Goal: Task Accomplishment & Management: Manage account settings

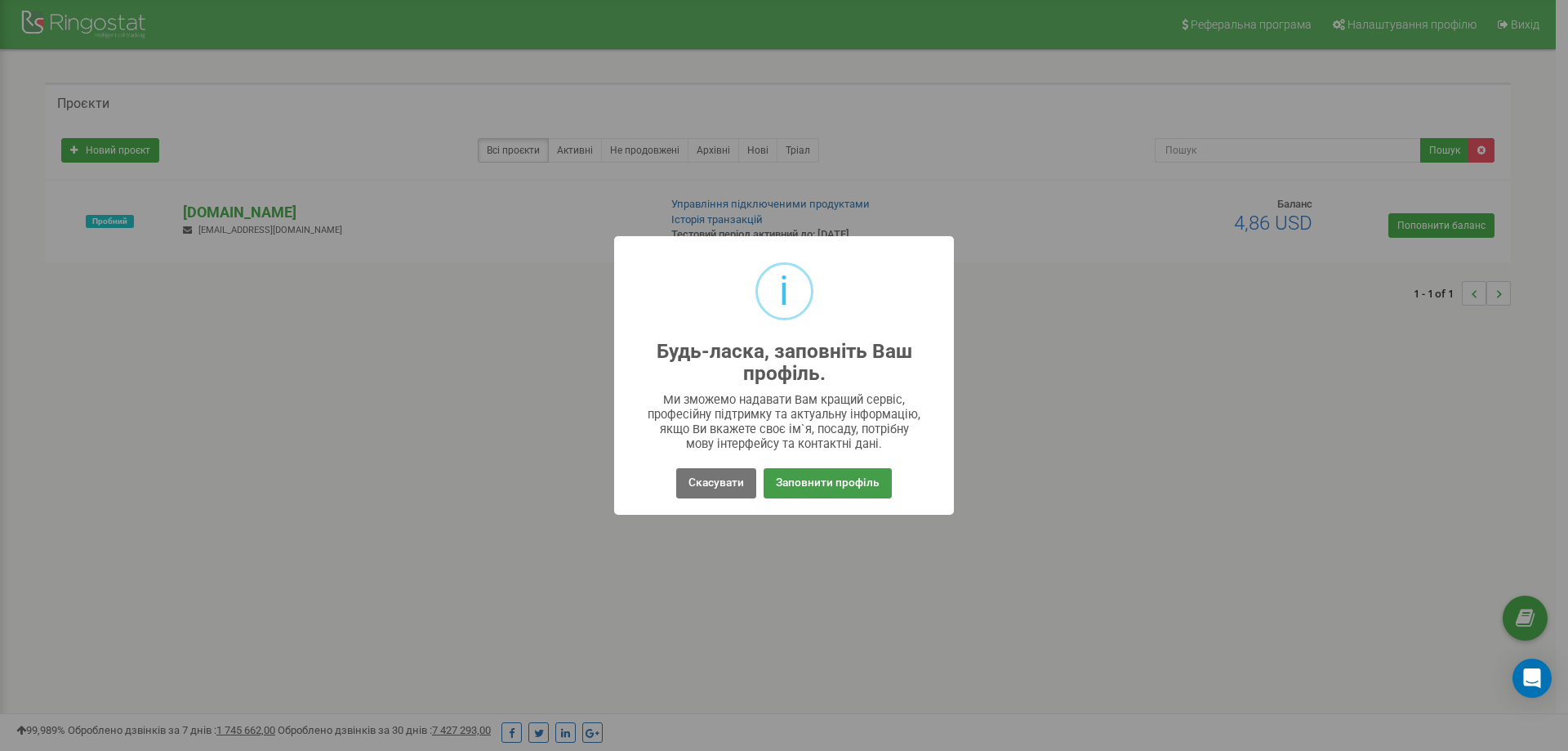
click at [817, 489] on button "Заповнити профіль" at bounding box center [828, 483] width 128 height 30
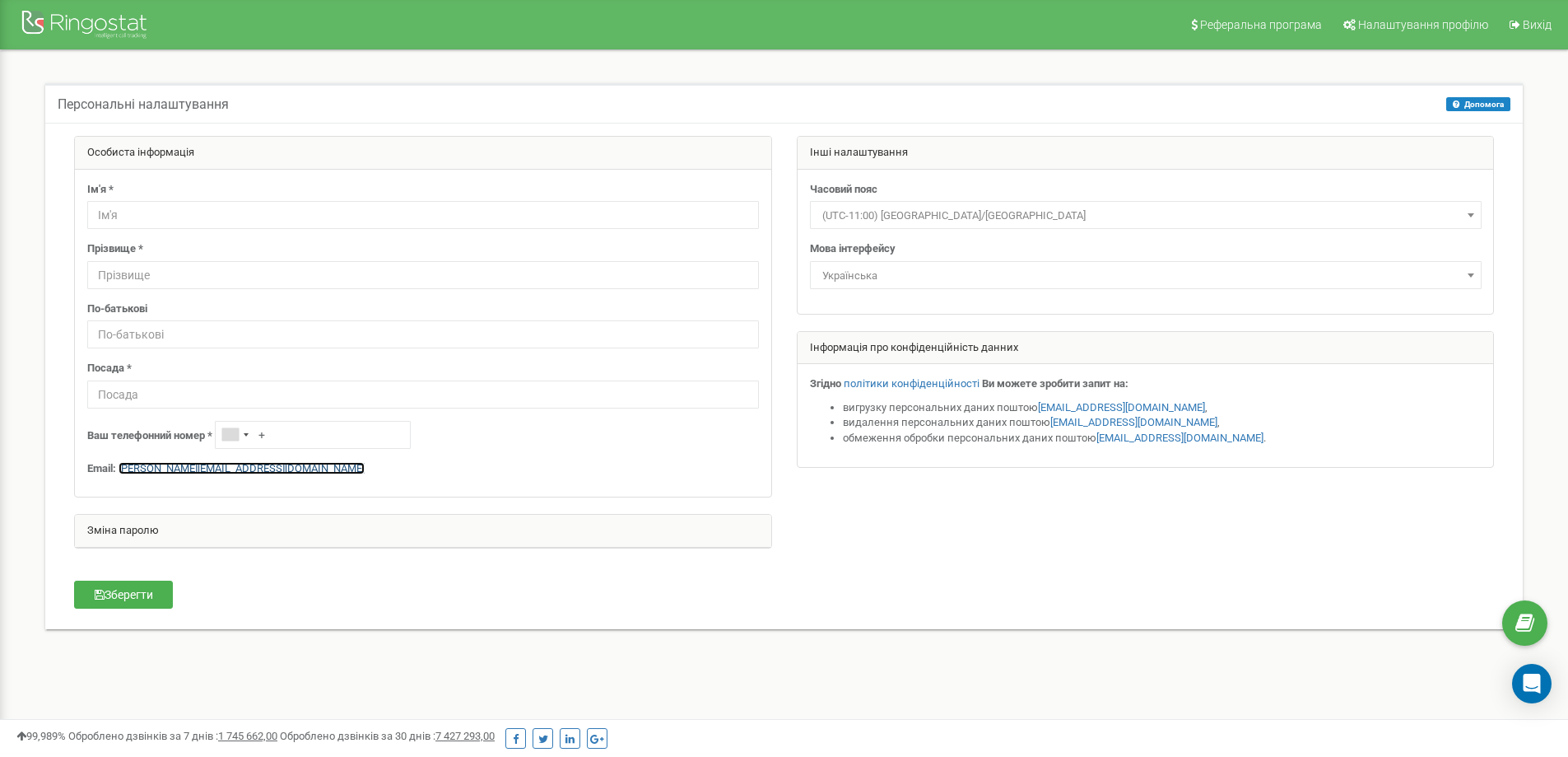
click at [191, 465] on link "[EMAIL_ADDRESS][DOMAIN_NAME]" at bounding box center [242, 468] width 246 height 12
click at [1397, 19] on span "Налаштування профілю" at bounding box center [1423, 24] width 130 height 13
click at [1244, 27] on span "Реферальна програма" at bounding box center [1260, 24] width 121 height 13
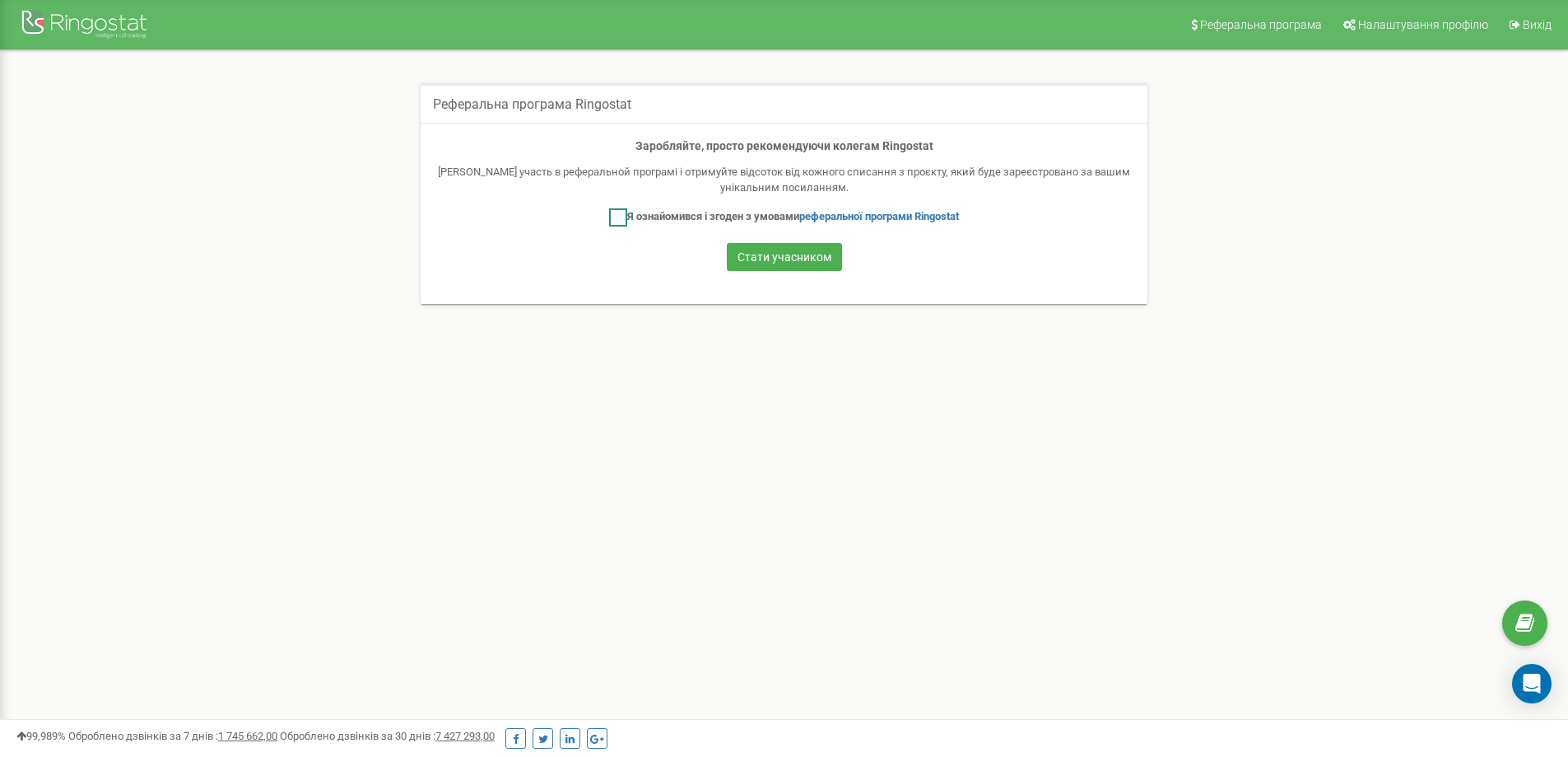
click at [701, 212] on label "Я ознайомився і згоден з умовами реферальної програми Ringostat" at bounding box center [783, 217] width 350 height 18
click at [633, 215] on label "Я ознайомився і згоден з умовами реферальної програми Ringostat" at bounding box center [783, 217] width 350 height 18
checkbox input "false"
click at [1426, 26] on span "Налаштування профілю" at bounding box center [1423, 24] width 130 height 13
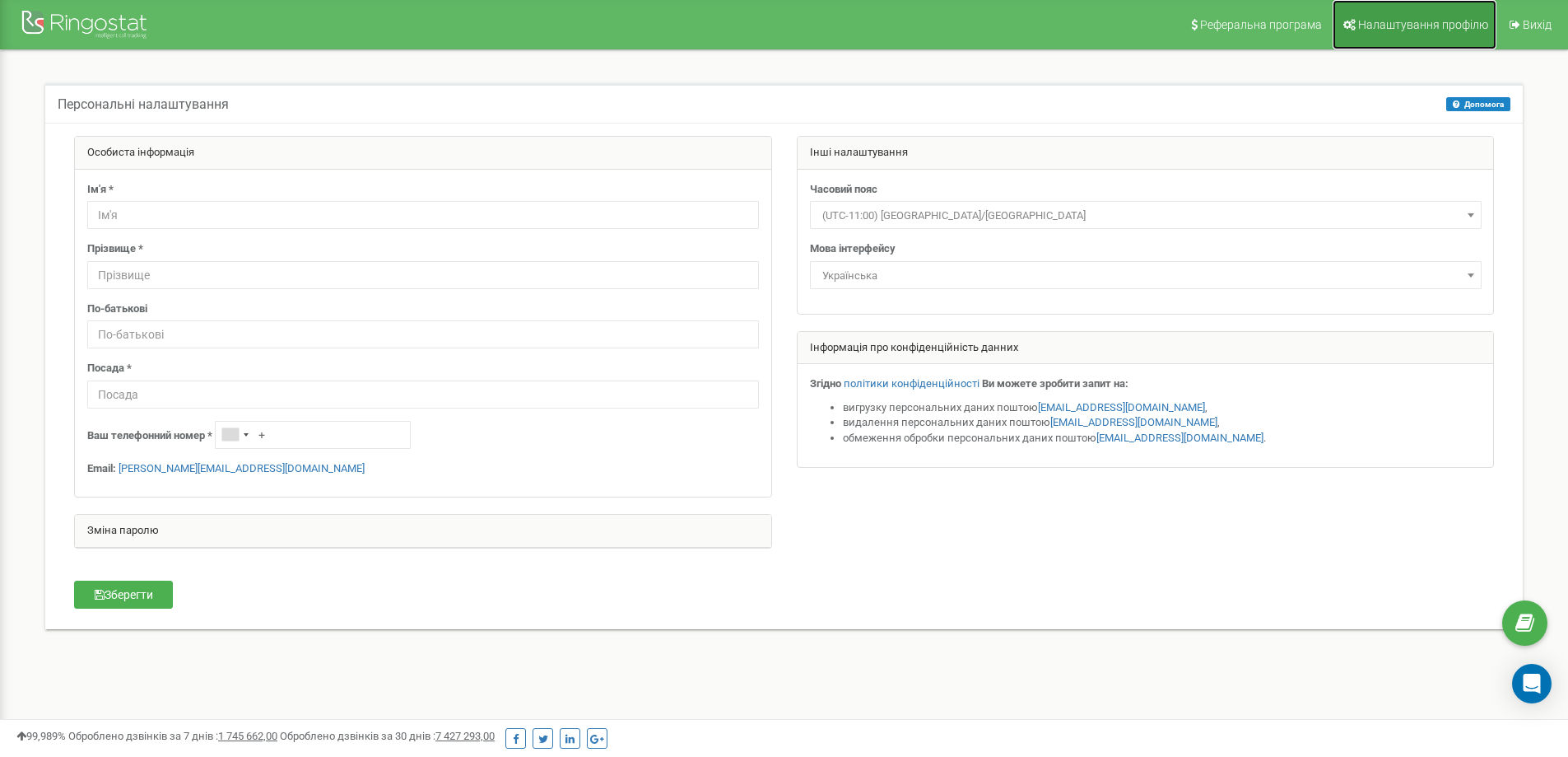
click at [1406, 35] on link "Налаштування профілю" at bounding box center [1414, 25] width 164 height 50
click at [199, 220] on input "text" at bounding box center [423, 215] width 671 height 28
drag, startPoint x: 297, startPoint y: 155, endPoint x: 167, endPoint y: 68, distance: 156.4
click at [296, 155] on div "Особиста інформація" at bounding box center [423, 152] width 696 height 33
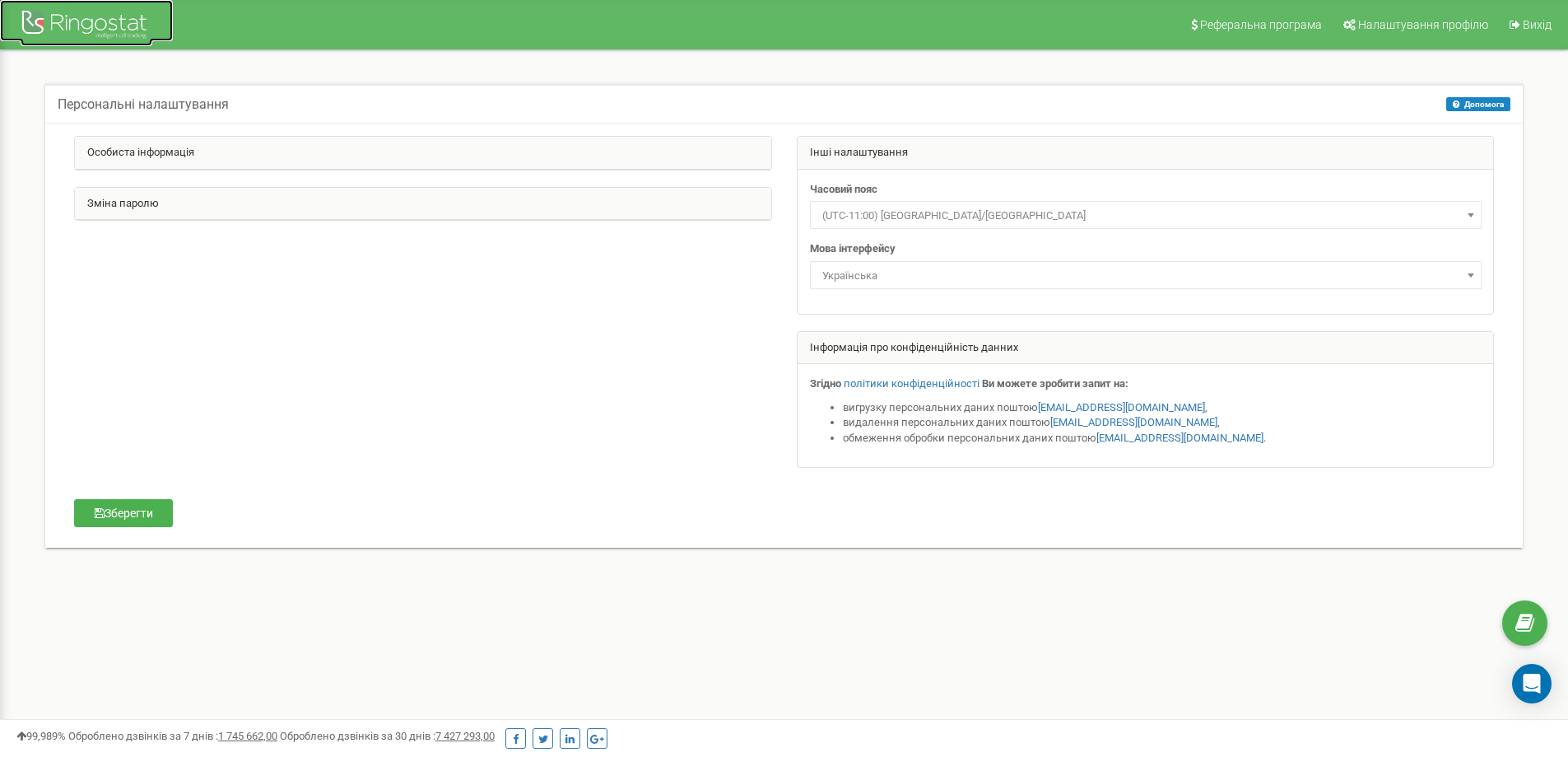
click at [123, 24] on div at bounding box center [86, 26] width 132 height 40
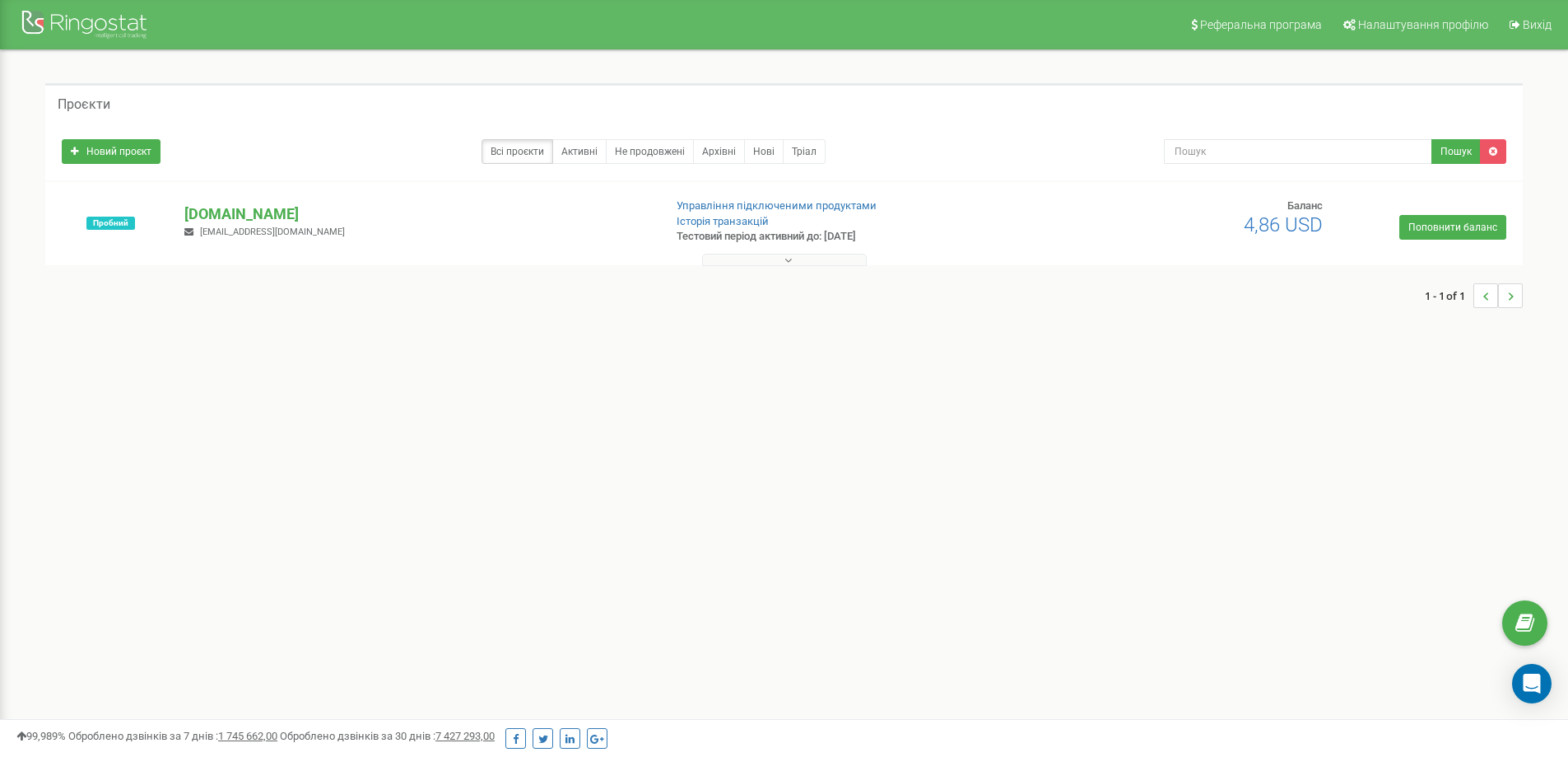
click at [788, 258] on icon at bounding box center [788, 260] width 7 height 12
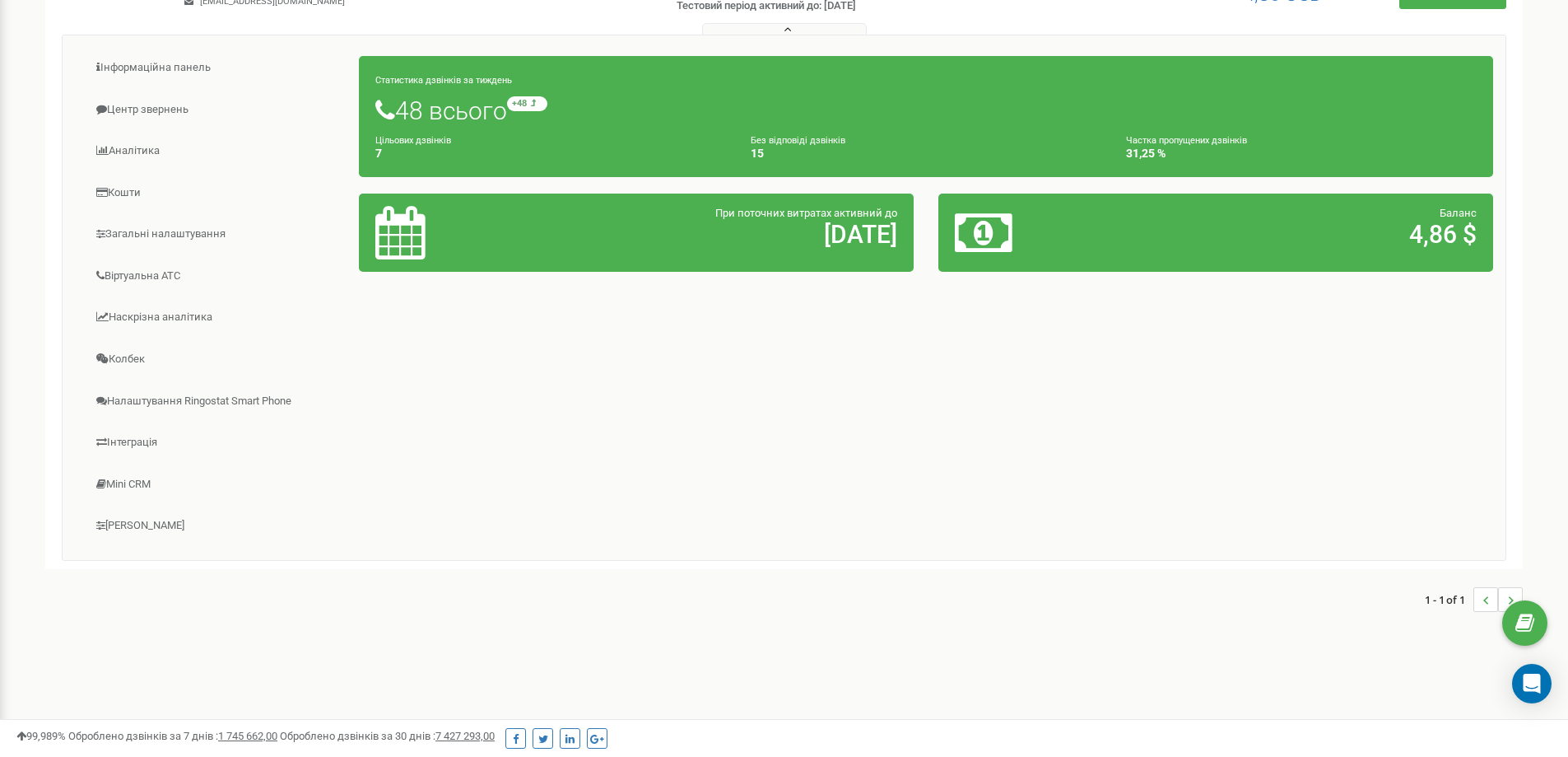
scroll to position [231, 0]
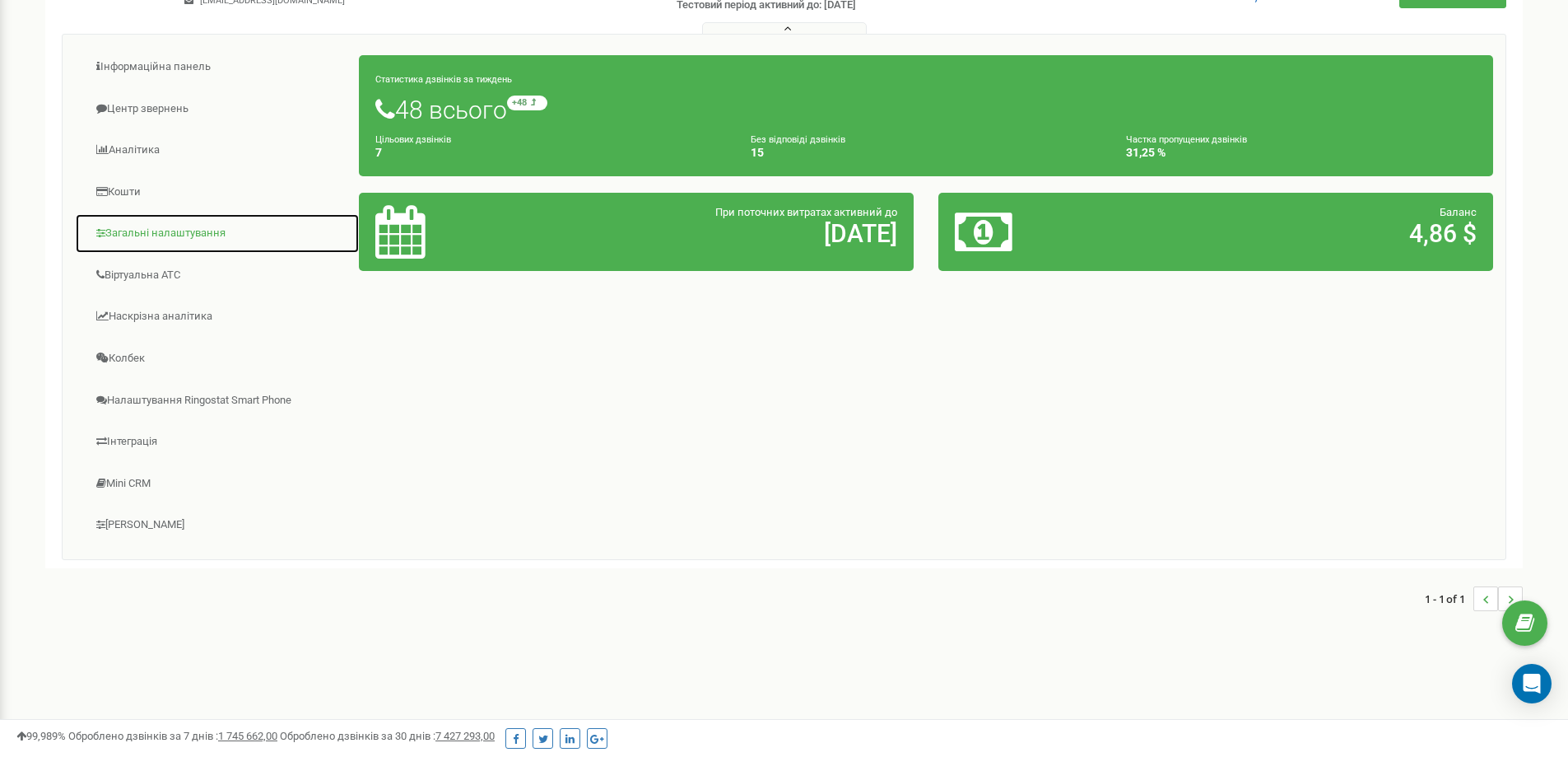
click at [167, 228] on link "Загальні налаштування" at bounding box center [217, 234] width 284 height 41
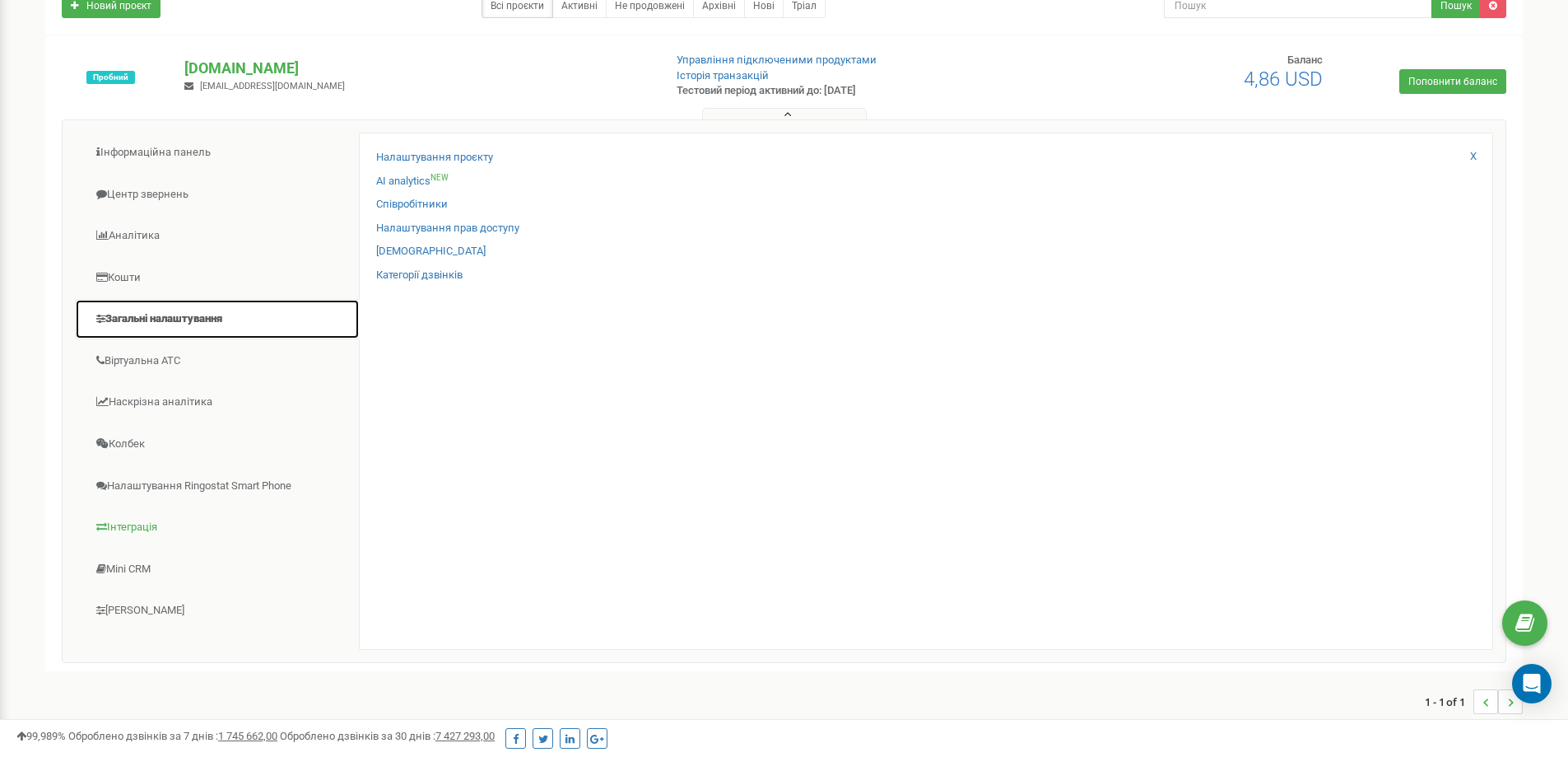
scroll to position [0, 0]
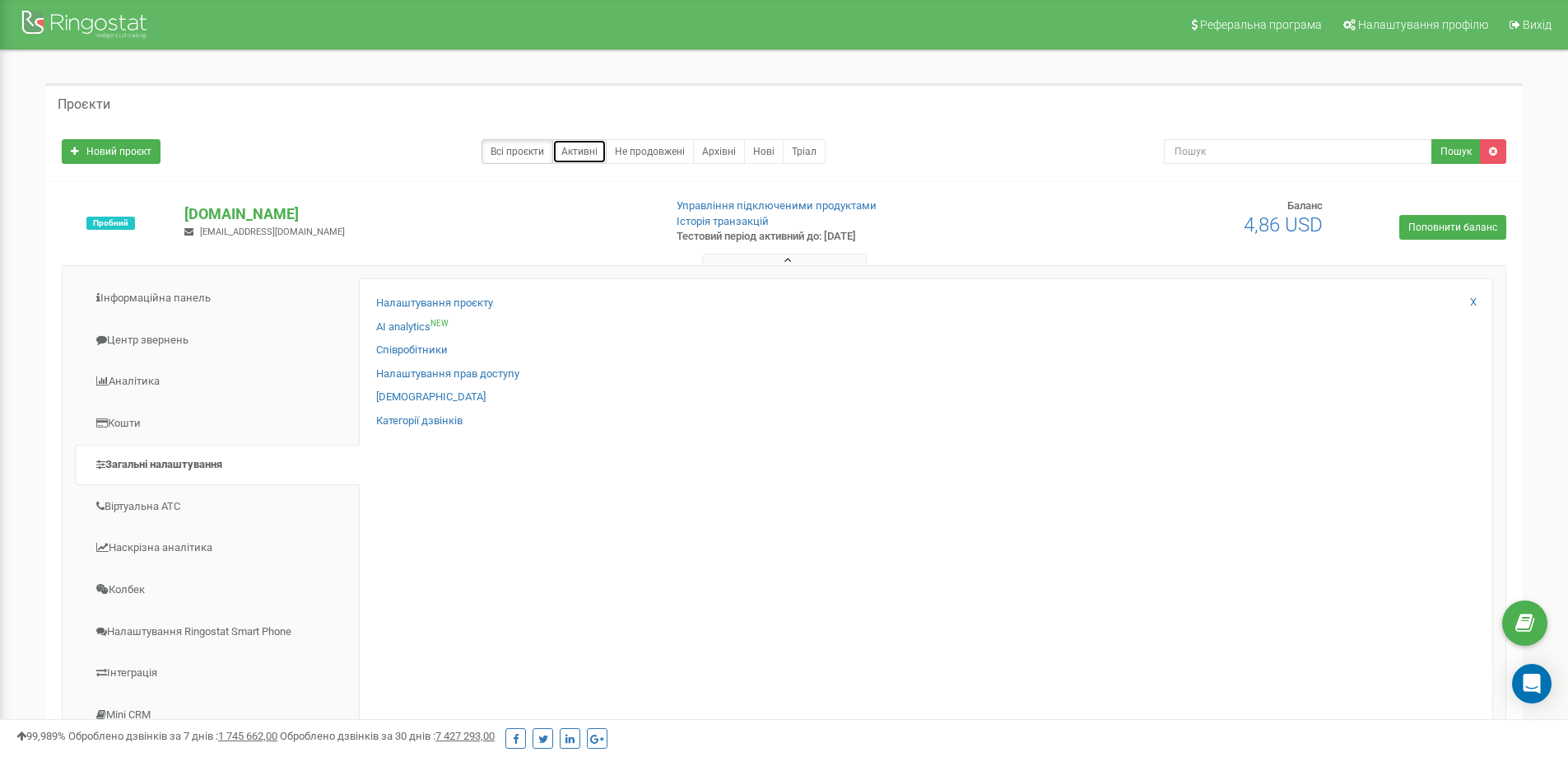
click at [577, 152] on link "Активні" at bounding box center [578, 152] width 54 height 25
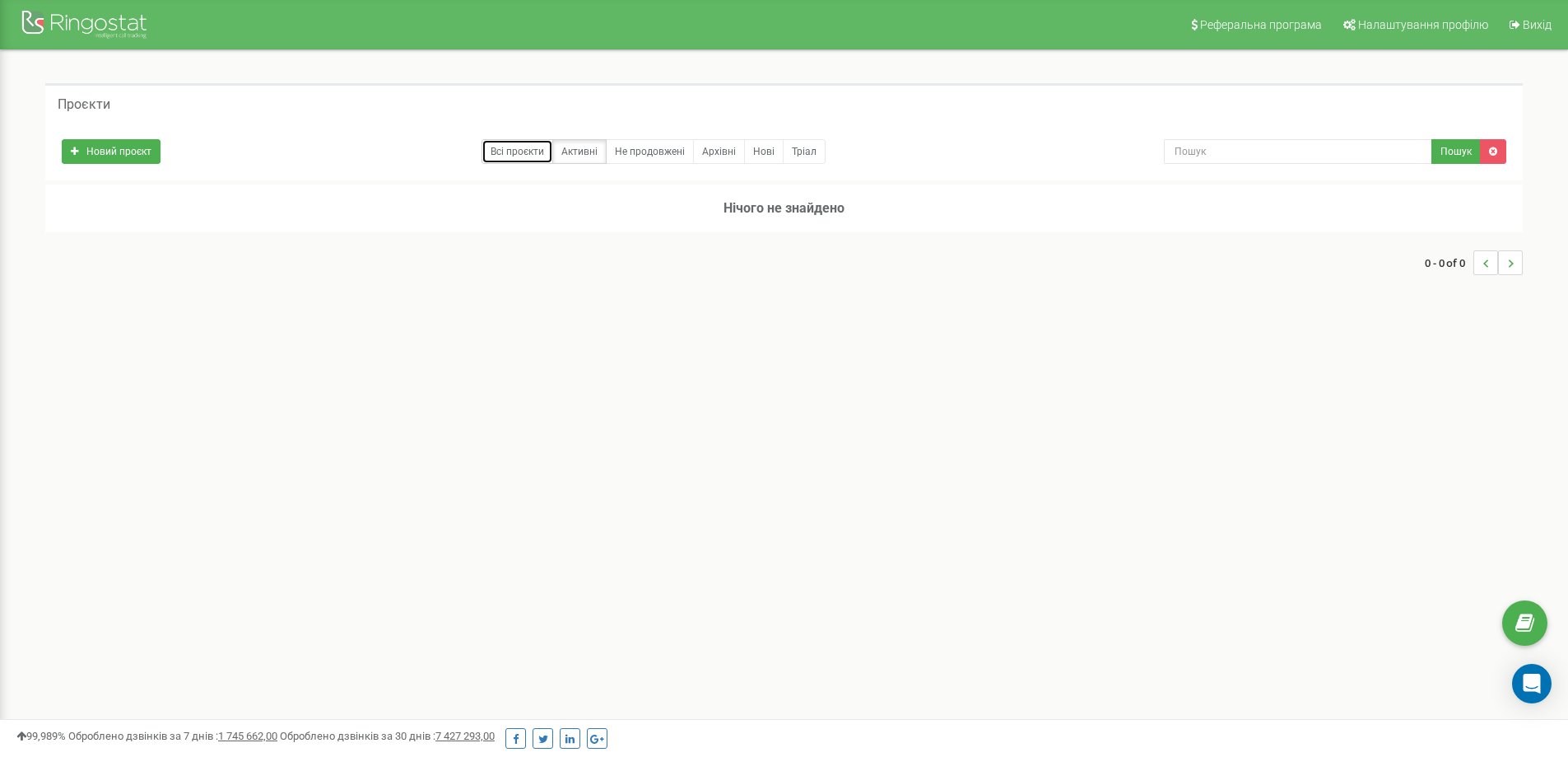
click at [500, 152] on link "Всі проєкти" at bounding box center [516, 152] width 72 height 25
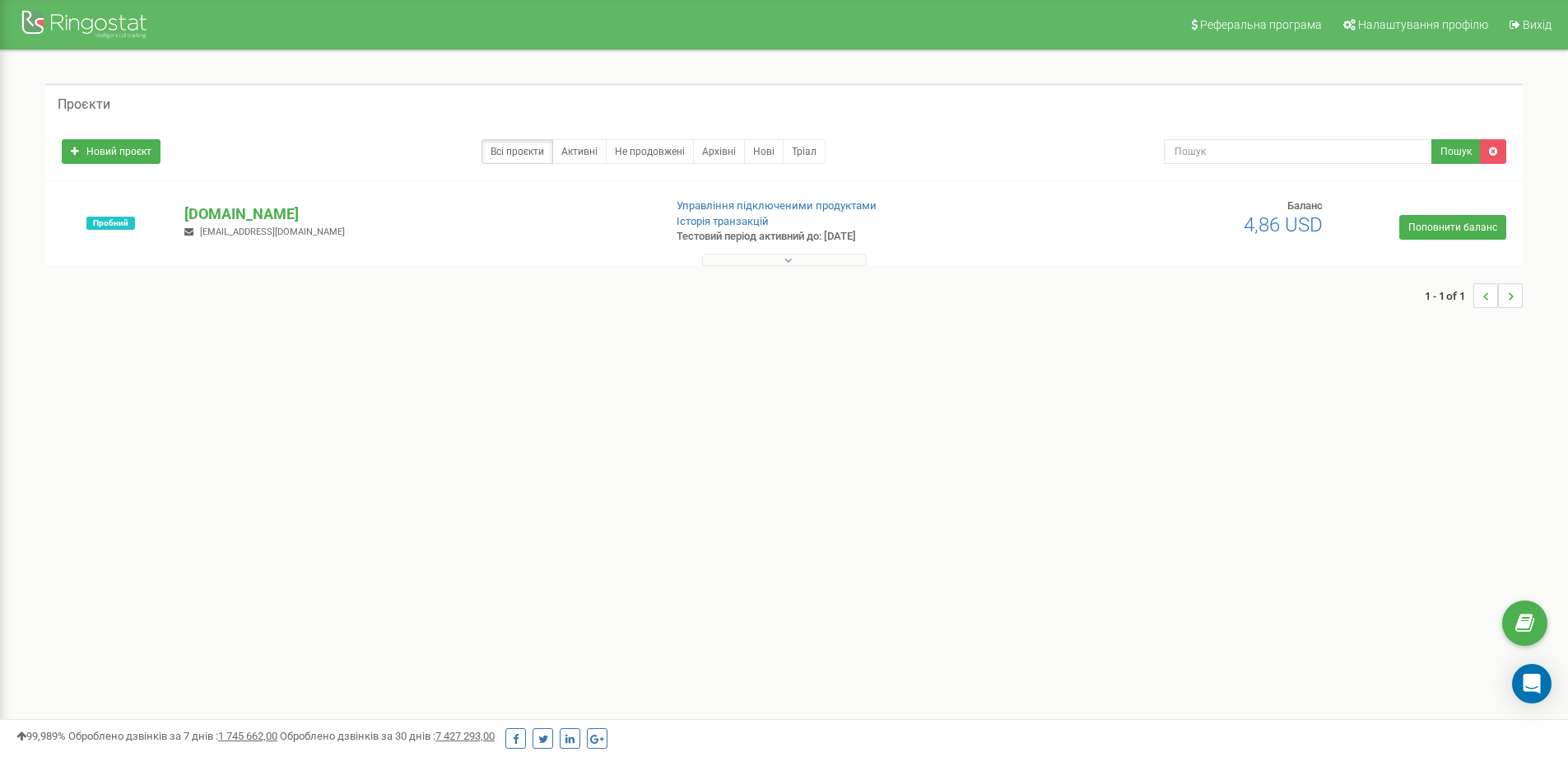
click at [788, 259] on icon at bounding box center [788, 260] width 7 height 12
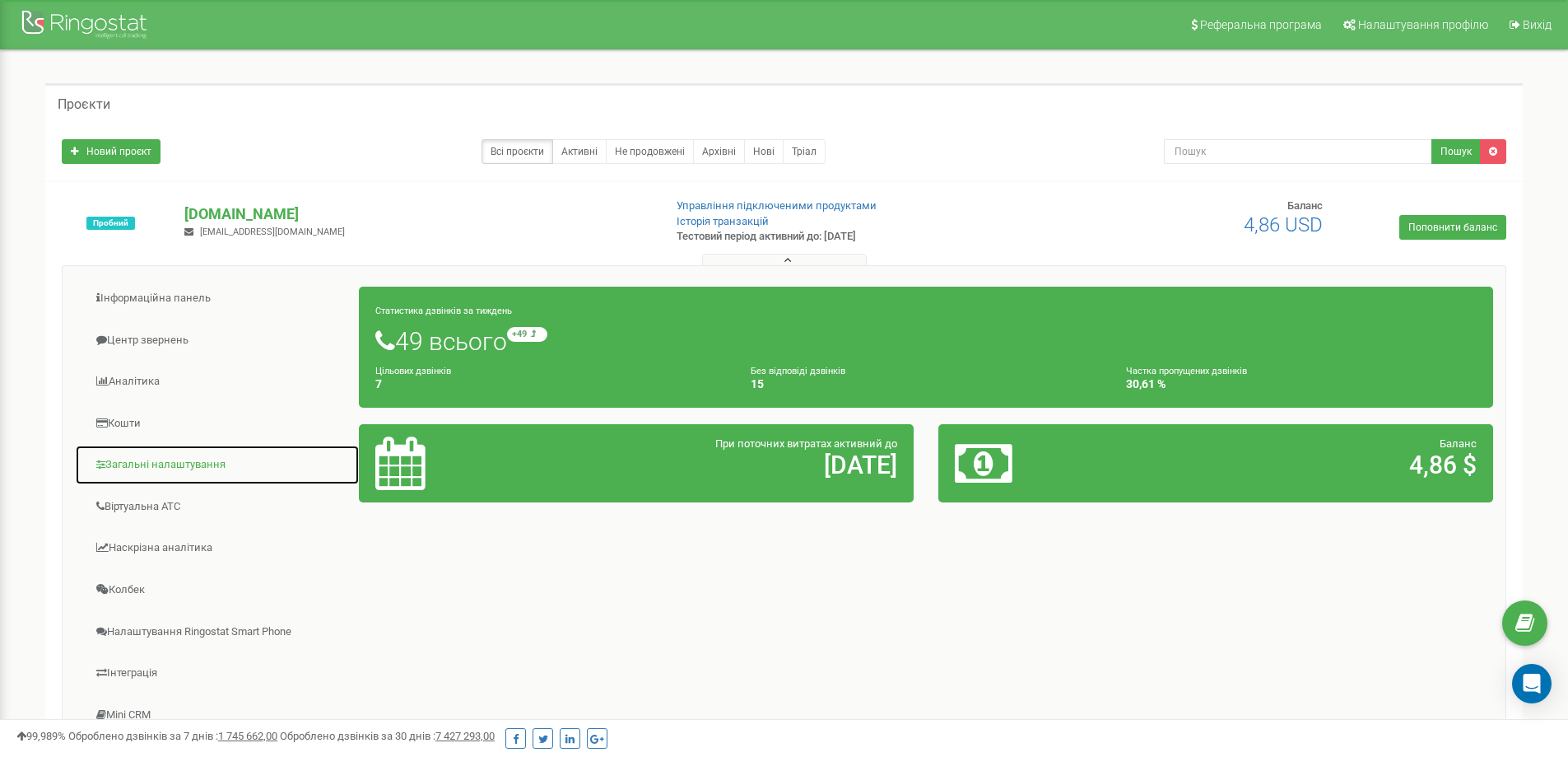
click at [164, 467] on link "Загальні налаштування" at bounding box center [217, 465] width 284 height 41
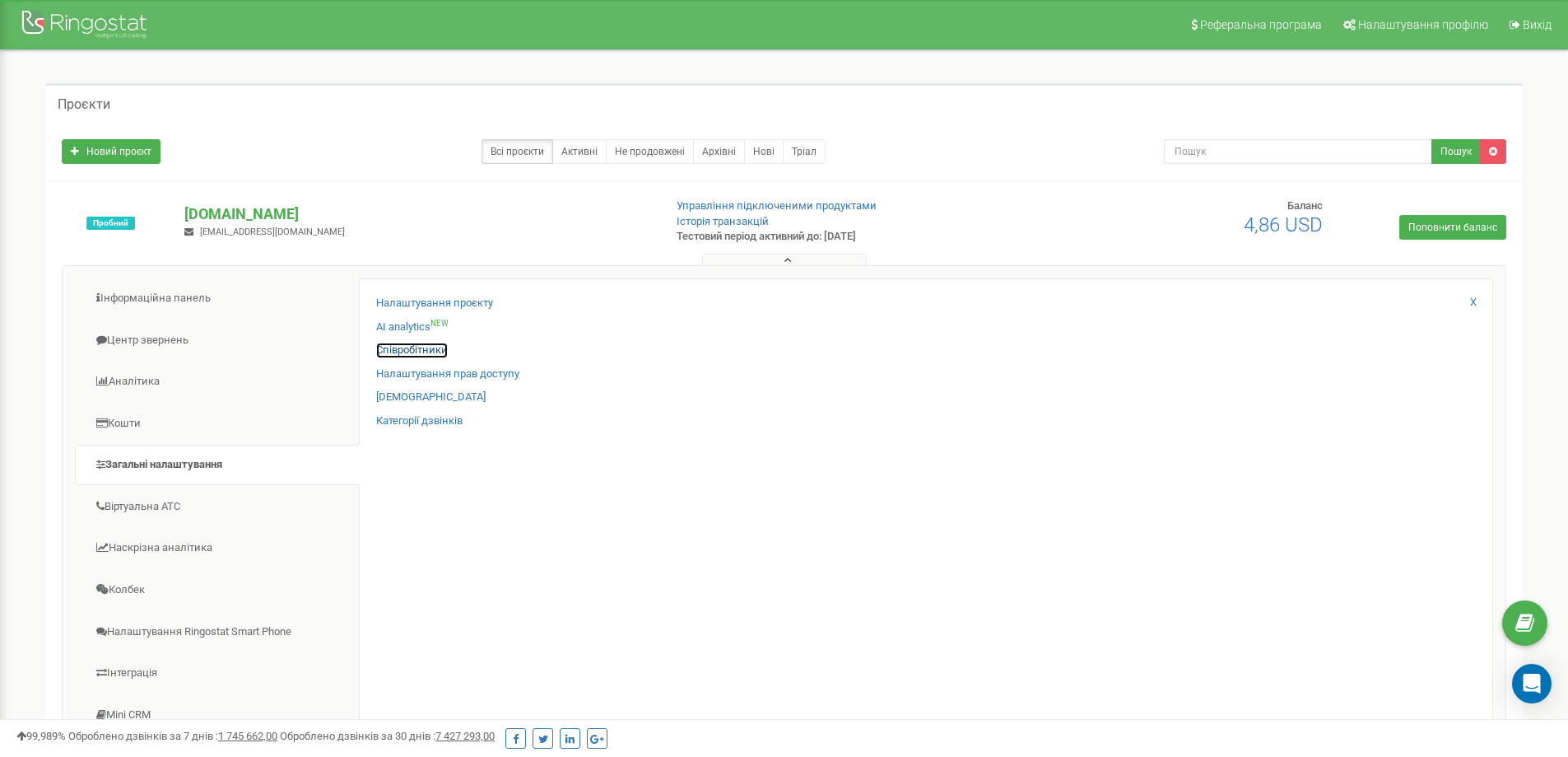
click at [419, 347] on link "Співробітники" at bounding box center [412, 350] width 72 height 16
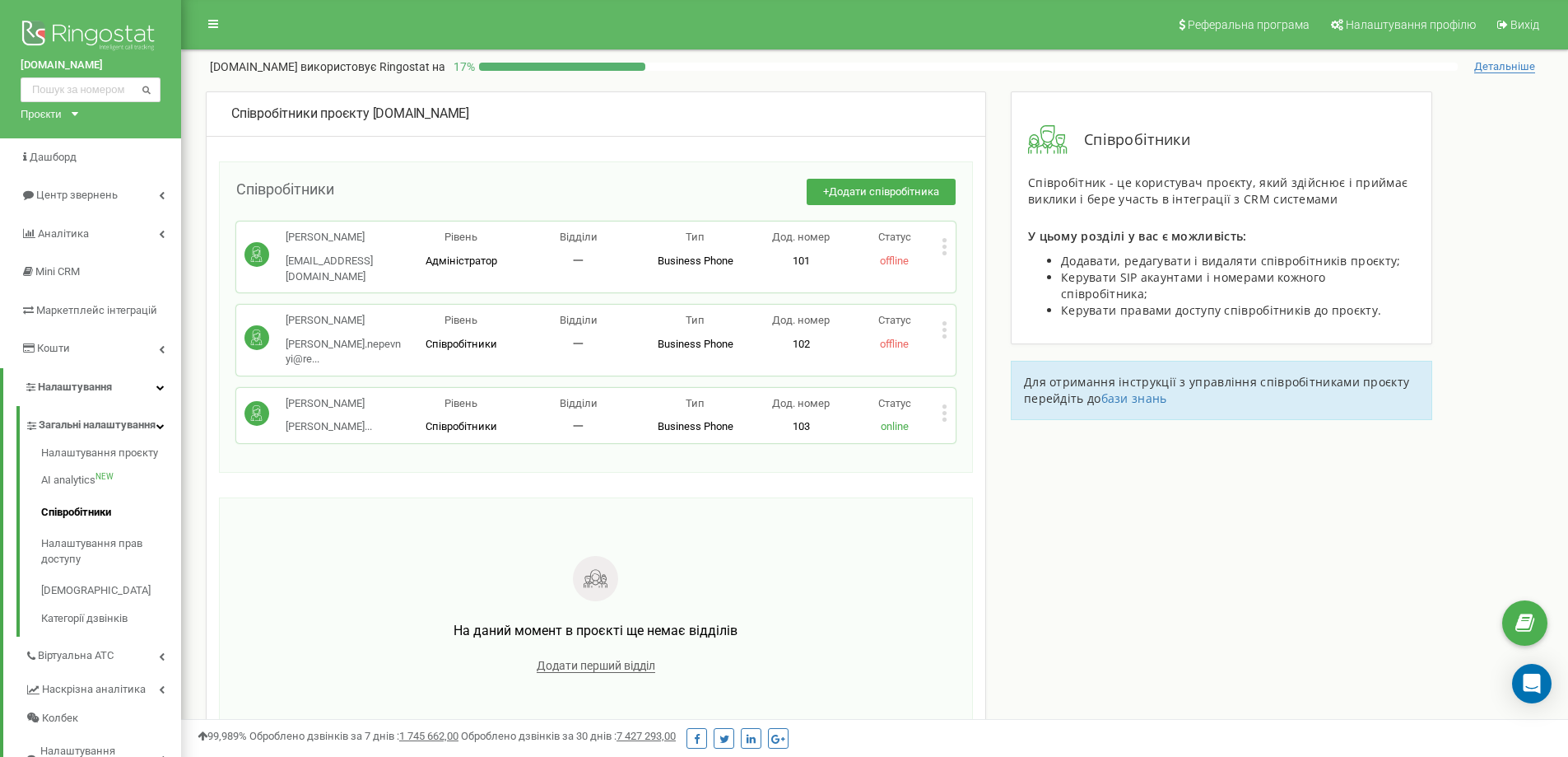
click at [900, 338] on span "offline" at bounding box center [894, 344] width 29 height 12
click at [945, 328] on icon at bounding box center [944, 330] width 4 height 4
click at [853, 556] on div at bounding box center [595, 581] width 637 height 50
click at [100, 558] on link "Налаштування прав доступу" at bounding box center [111, 550] width 140 height 47
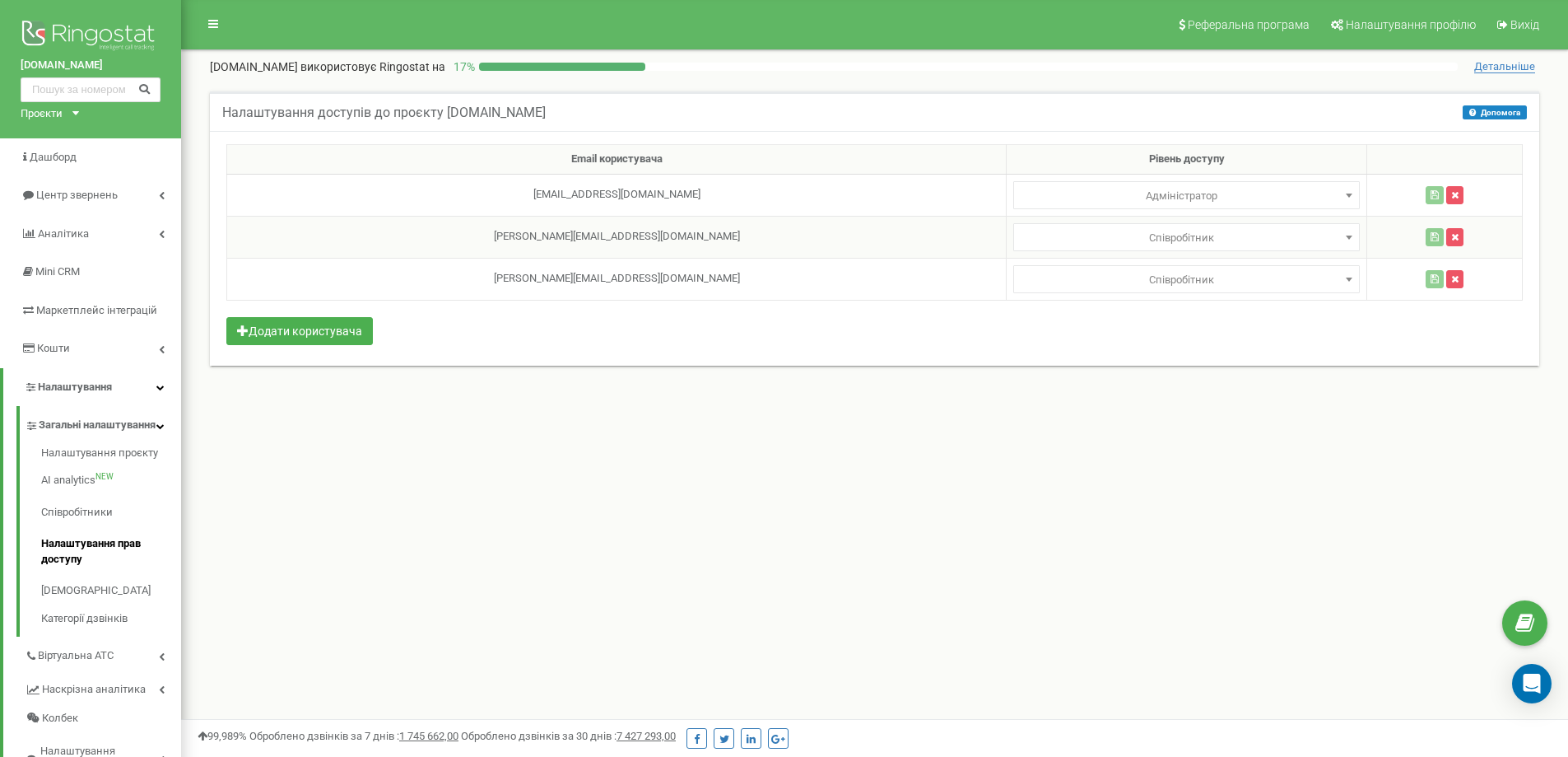
select select
click at [1340, 236] on span at bounding box center [1348, 237] width 17 height 21
click at [269, 332] on button "Додати користувача" at bounding box center [299, 332] width 146 height 28
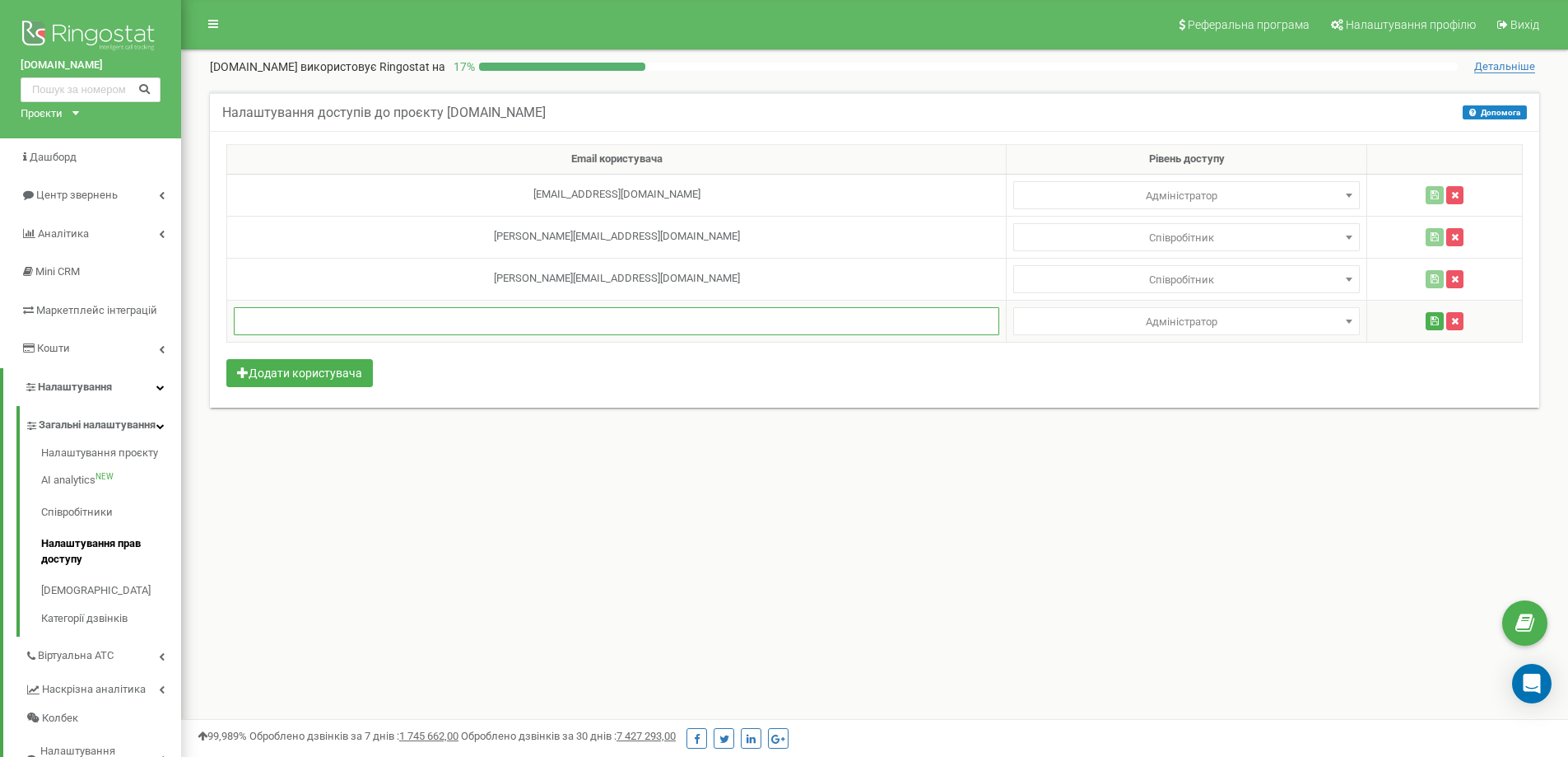
click at [694, 323] on input "text" at bounding box center [617, 321] width 765 height 28
click at [548, 329] on input "text" at bounding box center [617, 321] width 765 height 28
type input "marketing@restart.ua"
click at [1164, 329] on span "Адміністратор" at bounding box center [1186, 322] width 335 height 23
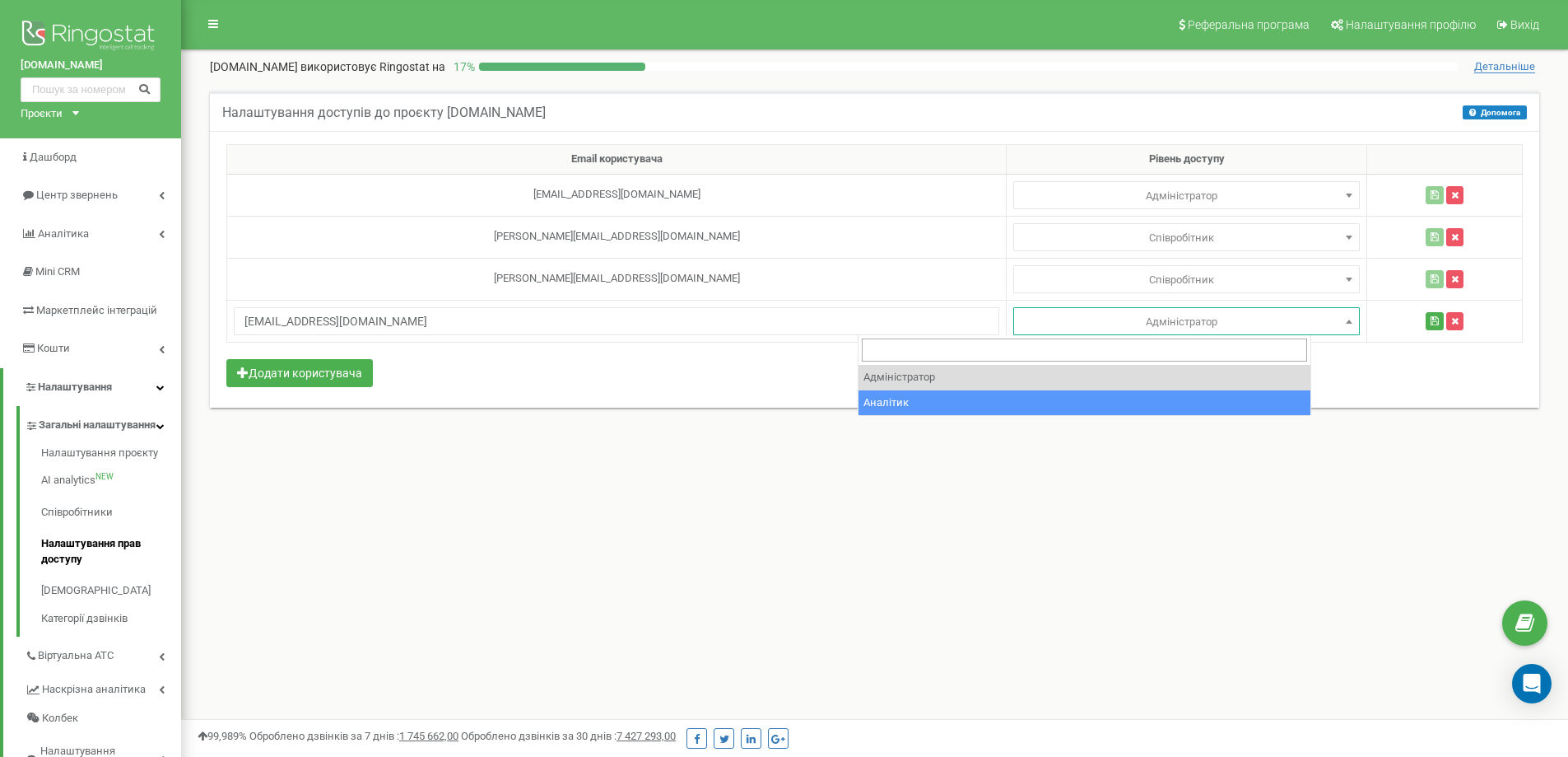
select select "2"
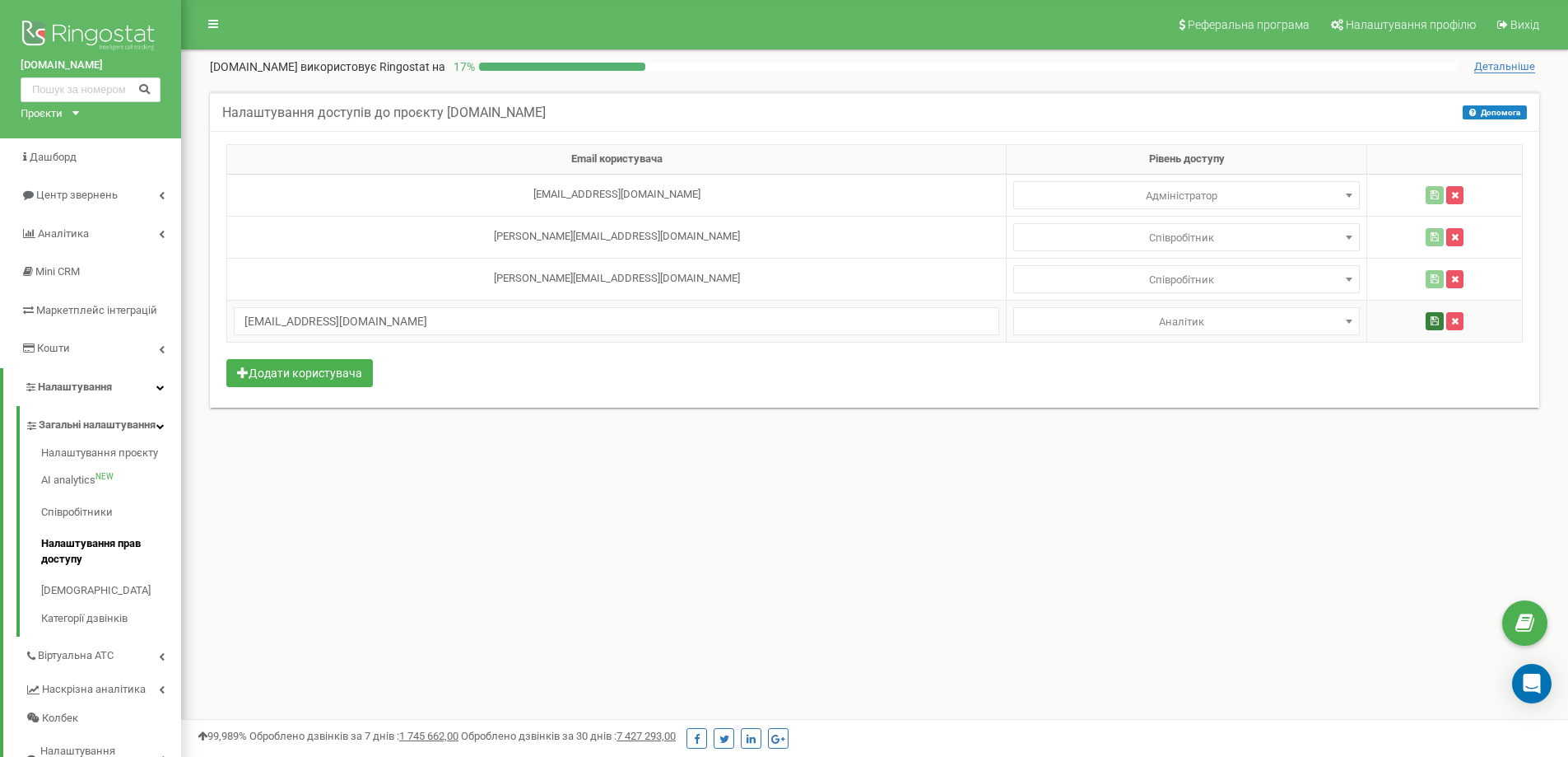
click at [1425, 327] on button "button" at bounding box center [1434, 321] width 18 height 18
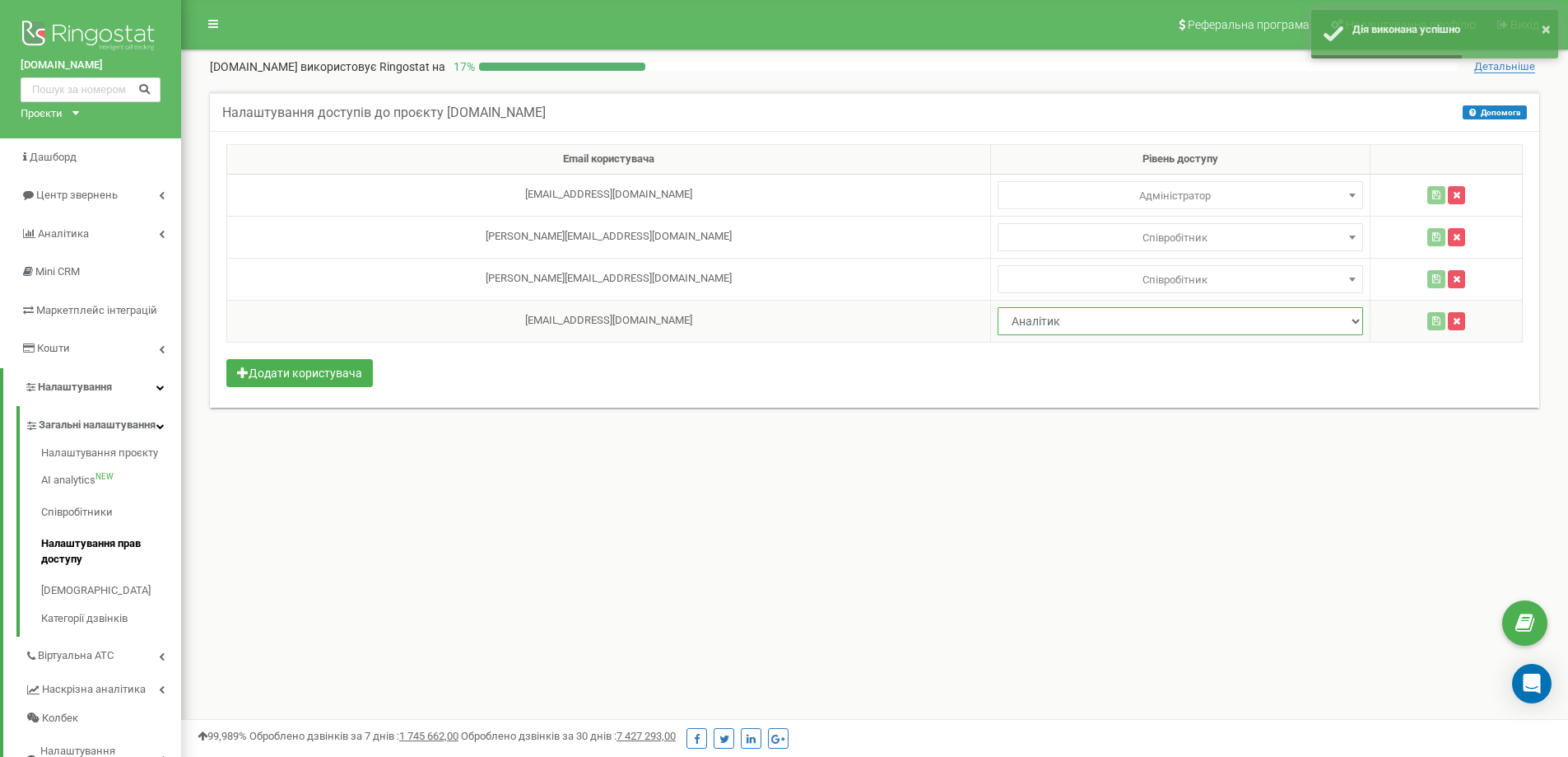
click at [1246, 322] on select "Адміністратор Аналітик" at bounding box center [1180, 321] width 365 height 28
click at [1001, 467] on div "Реферальна програма Налаштування профілю Вихід restart.ua використовує Ringosta…" at bounding box center [873, 494] width 1386 height 988
click at [82, 607] on link "Сповіщення" at bounding box center [111, 590] width 140 height 32
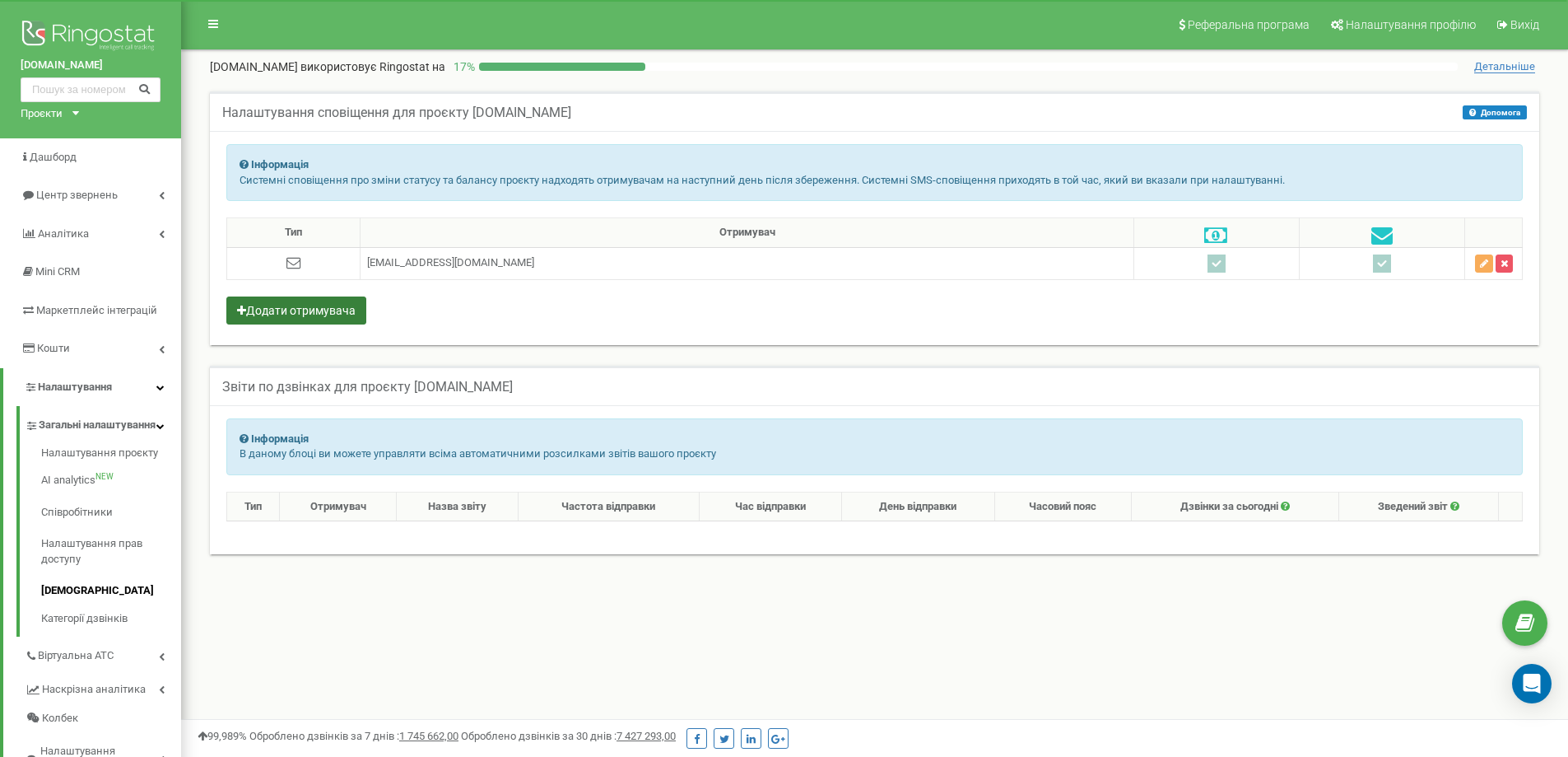
click at [334, 315] on button "Додати отримувача" at bounding box center [296, 310] width 140 height 28
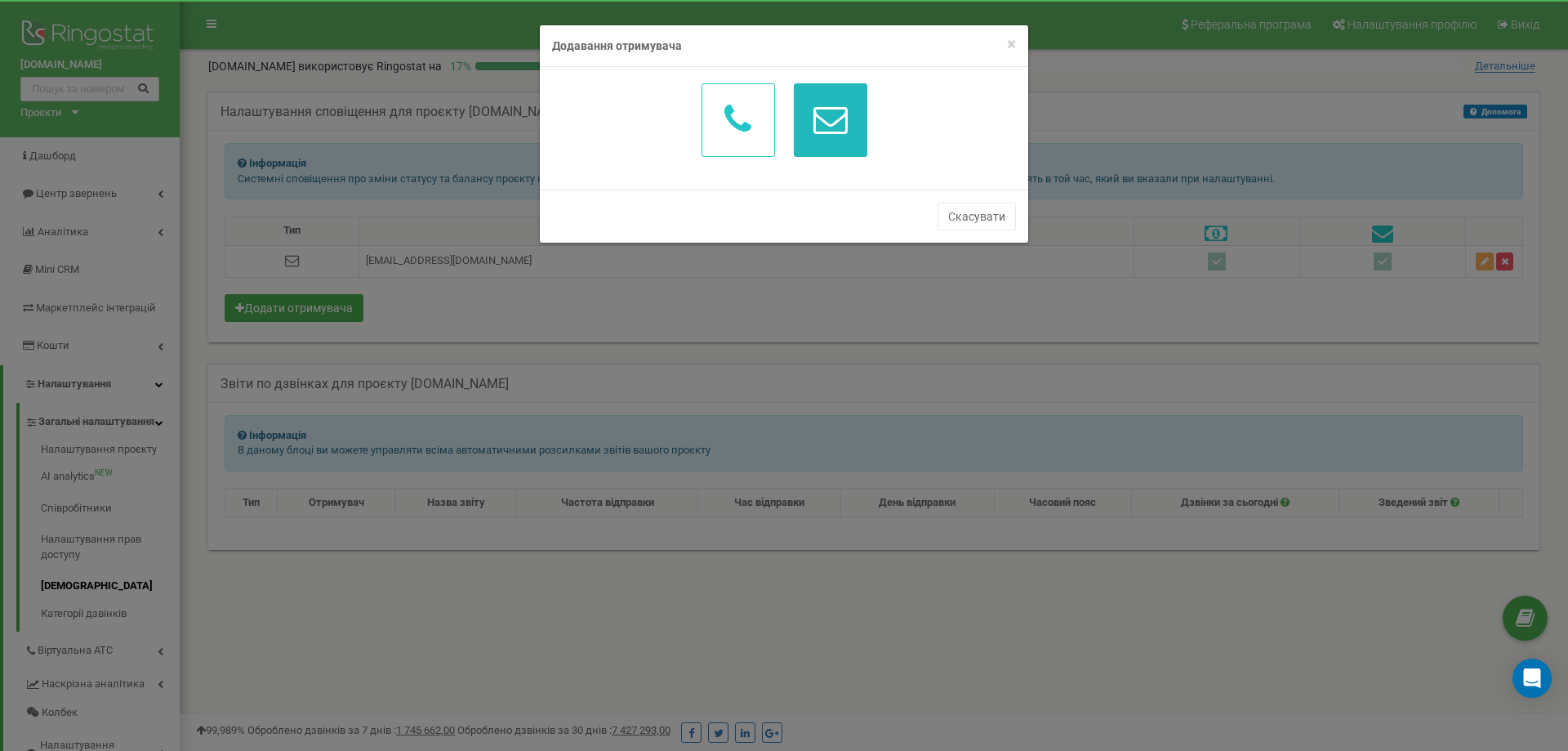
click at [855, 126] on button "button" at bounding box center [831, 120] width 74 height 74
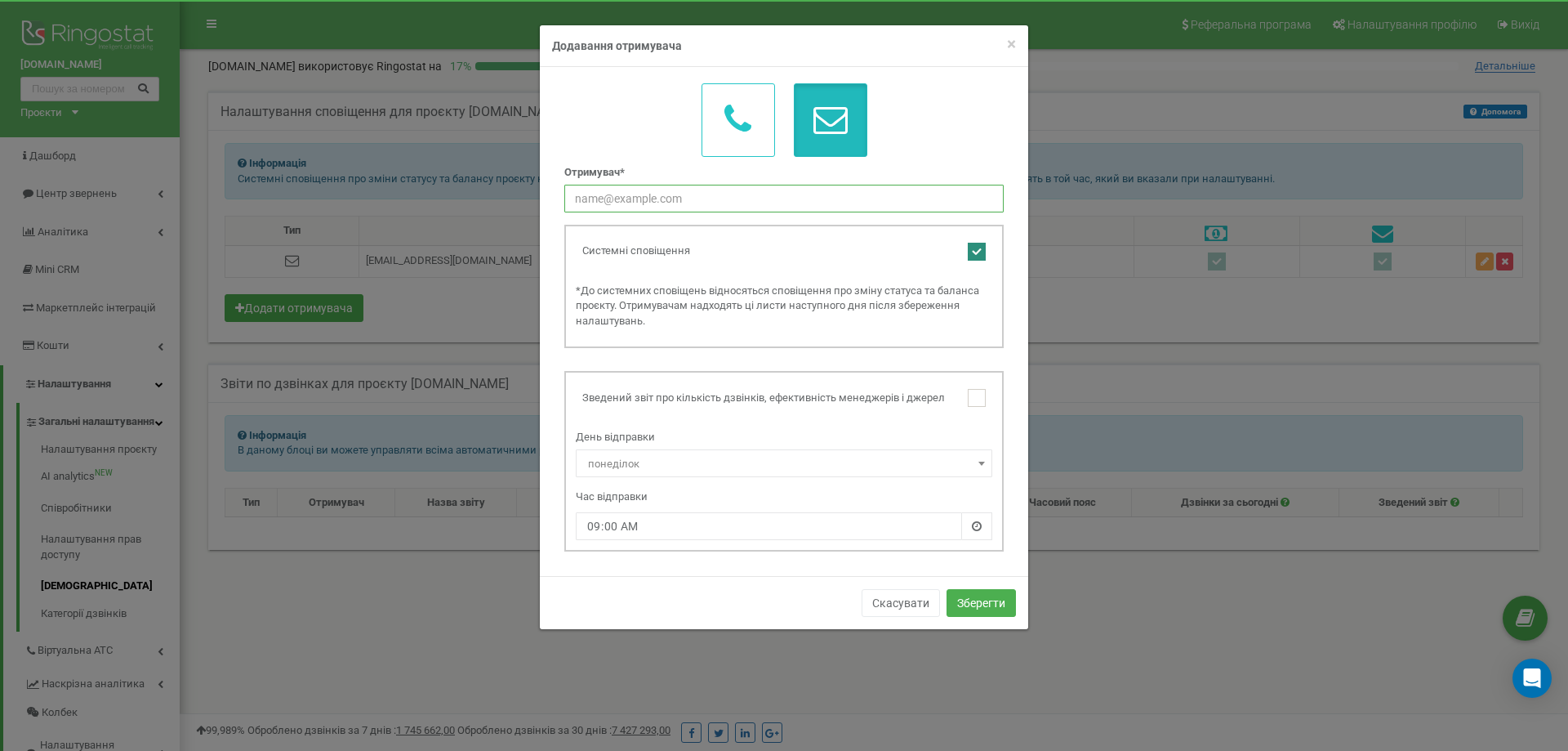
click at [750, 195] on input "text" at bounding box center [784, 199] width 439 height 28
type input "marketing@restart.ua"
click at [976, 256] on ins at bounding box center [976, 252] width 18 height 18
click at [976, 259] on ins at bounding box center [976, 252] width 18 height 18
checkbox input "true"
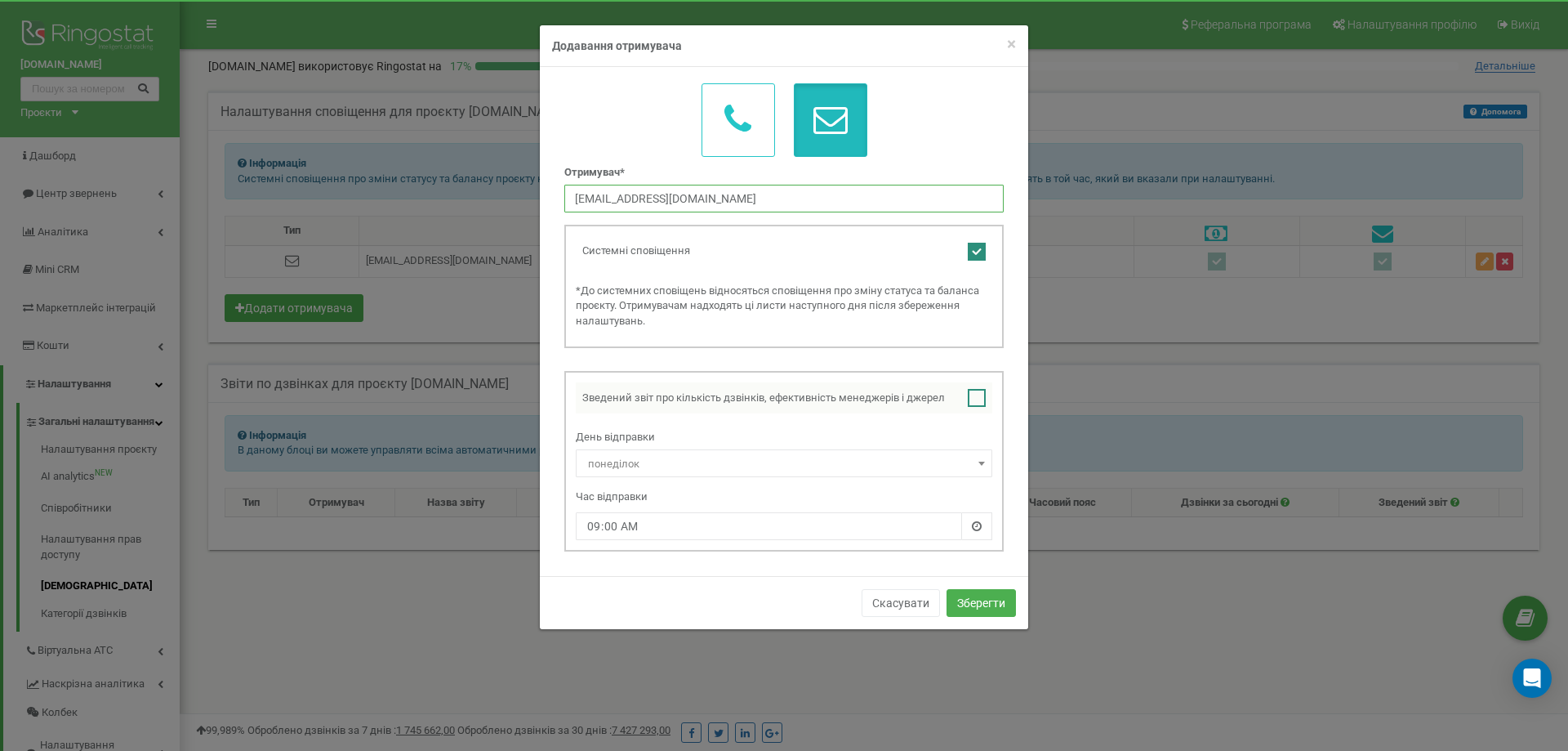
click at [982, 396] on ins at bounding box center [976, 397] width 18 height 18
checkbox input "true"
type input "marketing@restart.ua"
click at [948, 474] on span "понеділок" at bounding box center [783, 464] width 405 height 23
click at [989, 602] on button "Зберегти" at bounding box center [981, 603] width 69 height 28
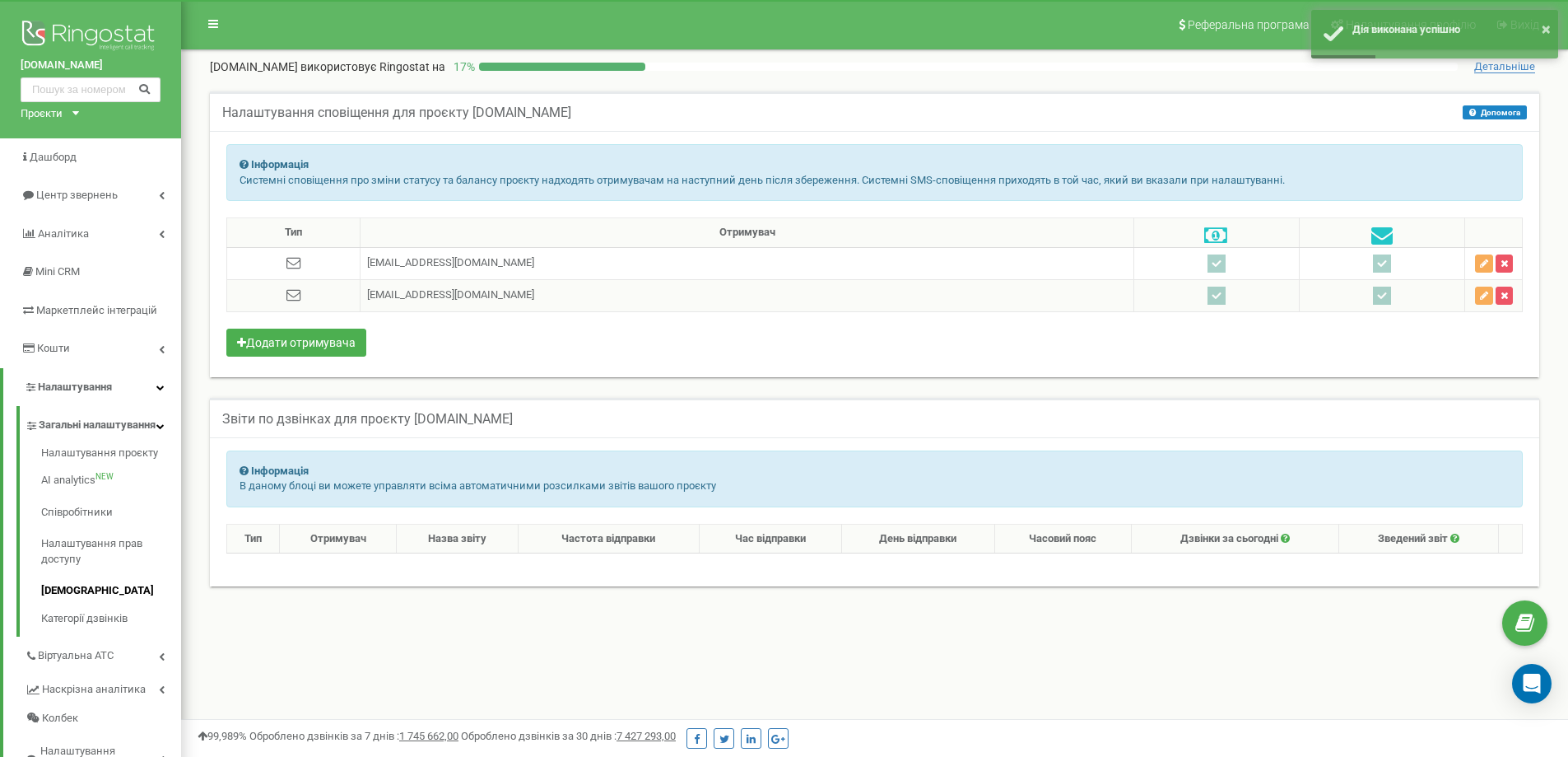
click at [1372, 299] on ins at bounding box center [1381, 295] width 18 height 18
click at [1207, 302] on ins at bounding box center [1216, 295] width 18 height 18
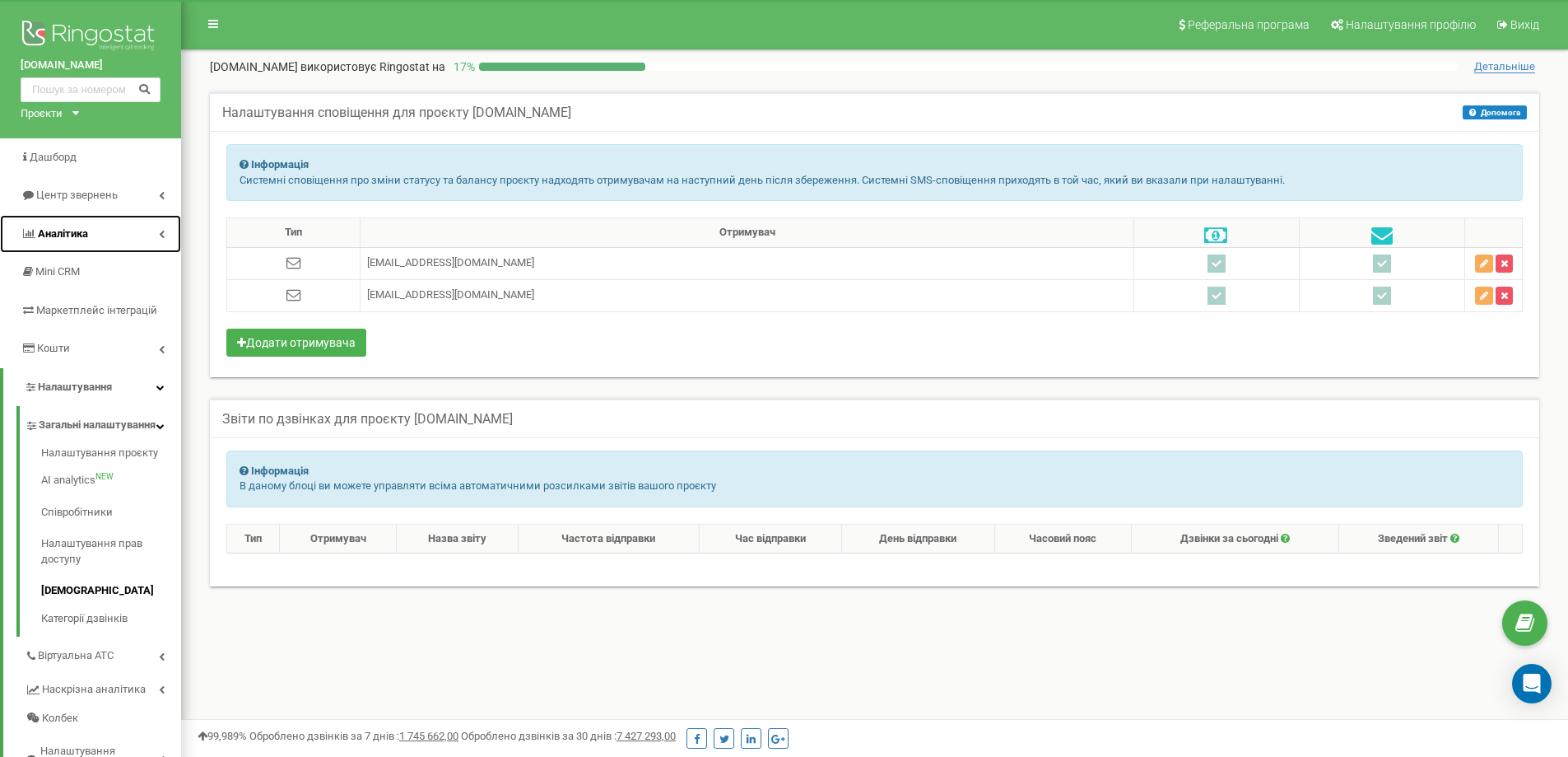
click at [85, 238] on span "Аналiтика" at bounding box center [63, 233] width 50 height 12
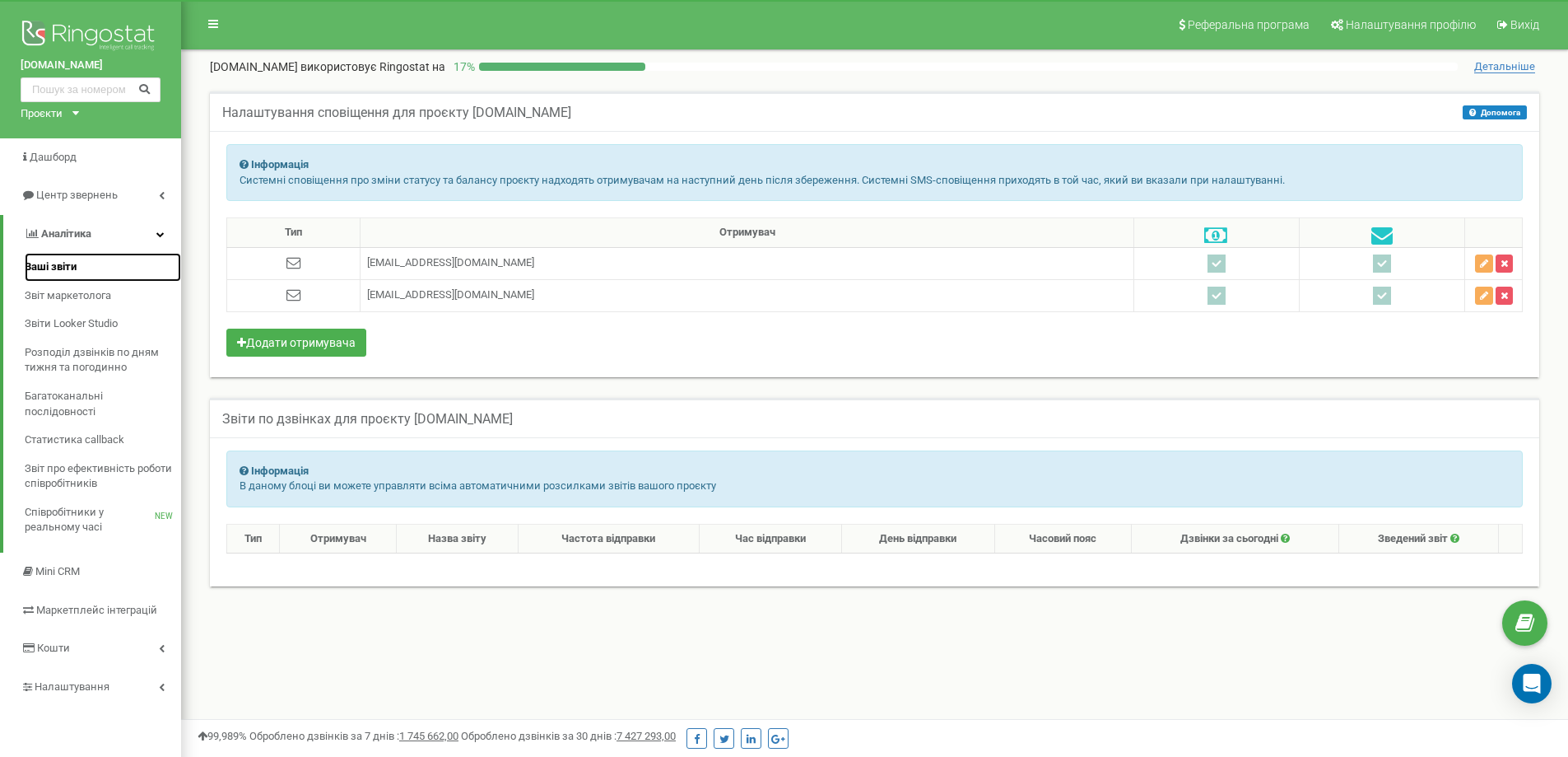
click at [71, 264] on span "Ваші звіти" at bounding box center [50, 268] width 52 height 16
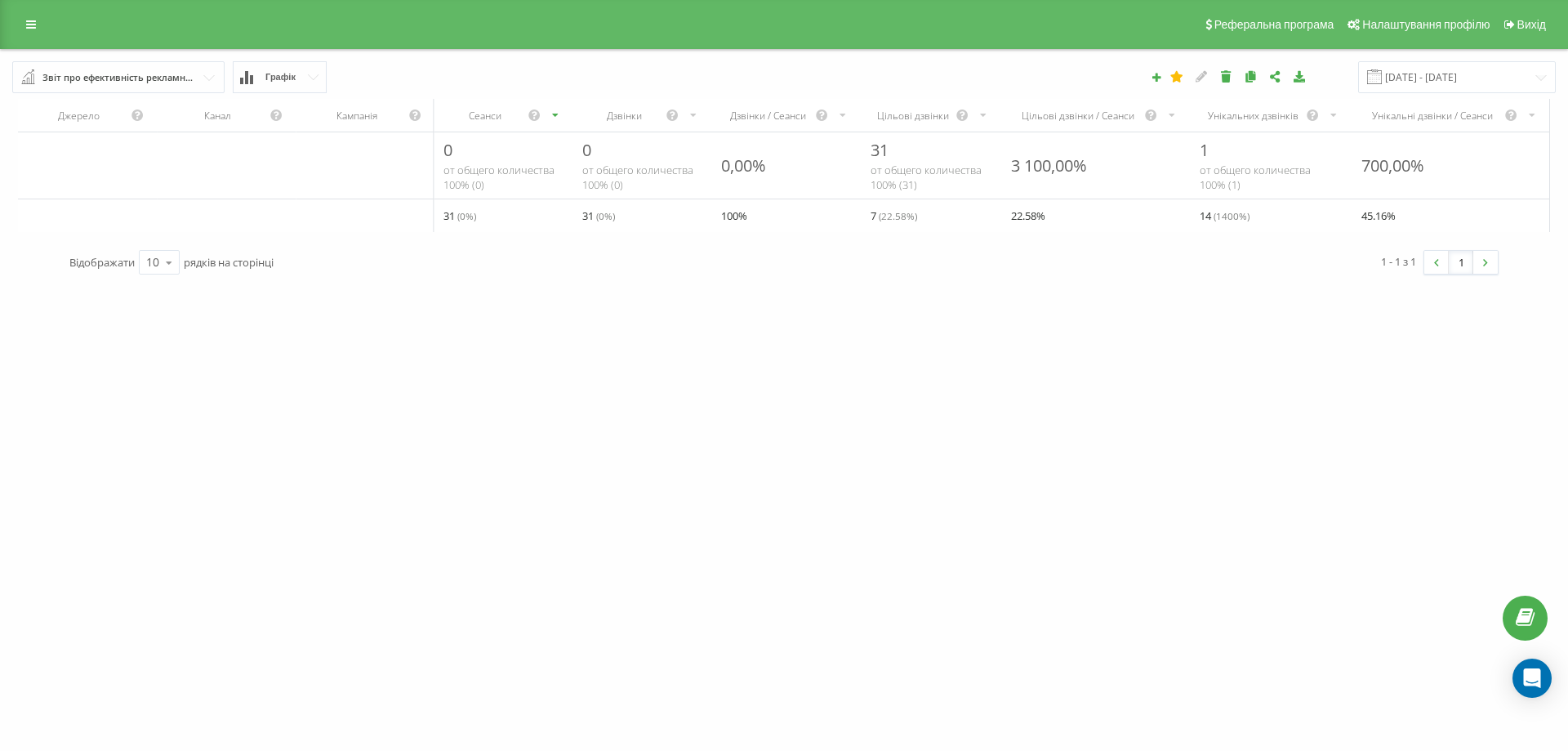
click at [176, 83] on div "Звіт про ефективність рекламних кампаній" at bounding box center [119, 77] width 154 height 18
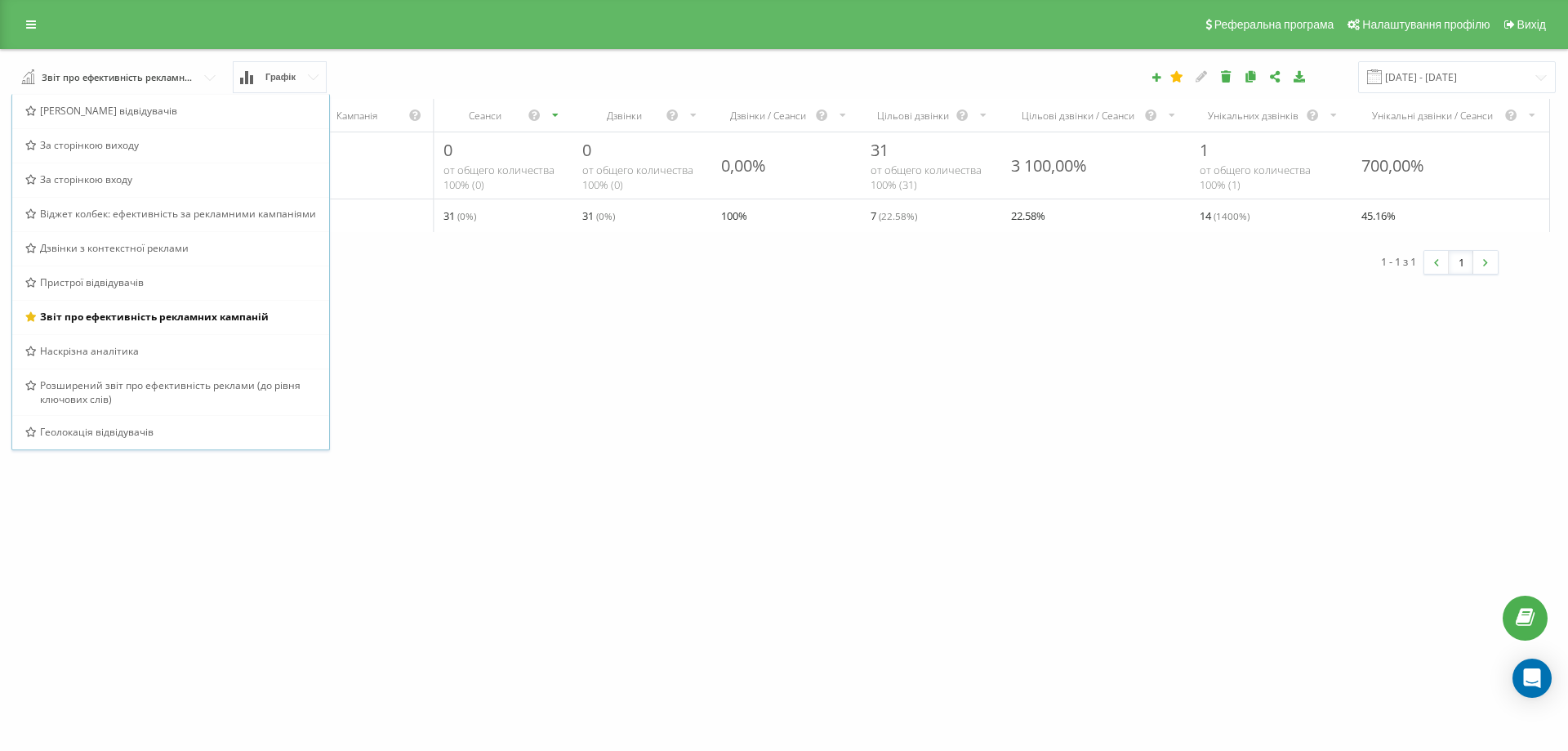
drag, startPoint x: 483, startPoint y: 417, endPoint x: 482, endPoint y: 404, distance: 13.0
click at [483, 417] on div "[DOMAIN_NAME] Проекти [DOMAIN_NAME] Дашборд Центр звернень Аналiтика Ваші звіти…" at bounding box center [784, 376] width 1568 height 751
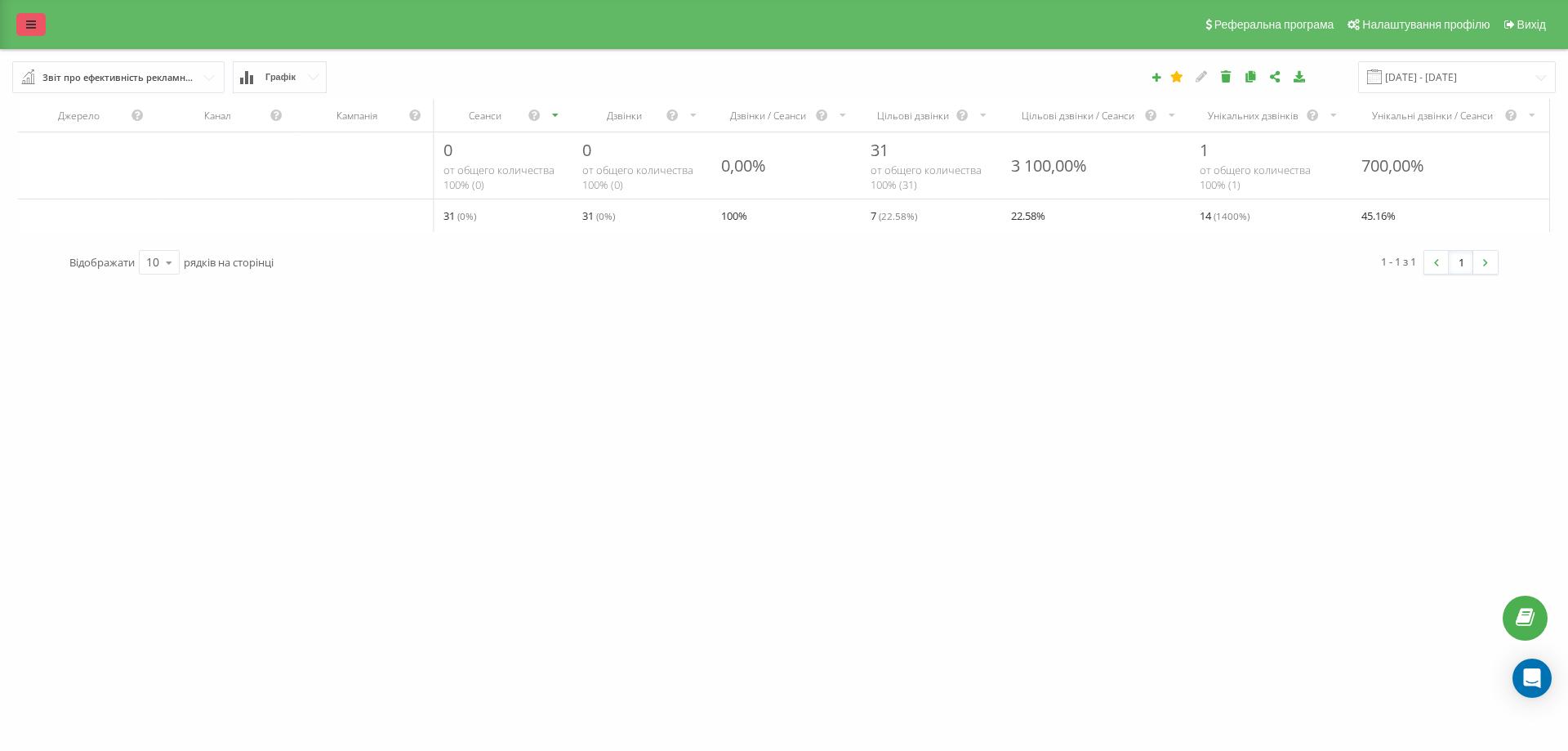
click at [25, 20] on link at bounding box center [31, 25] width 29 height 23
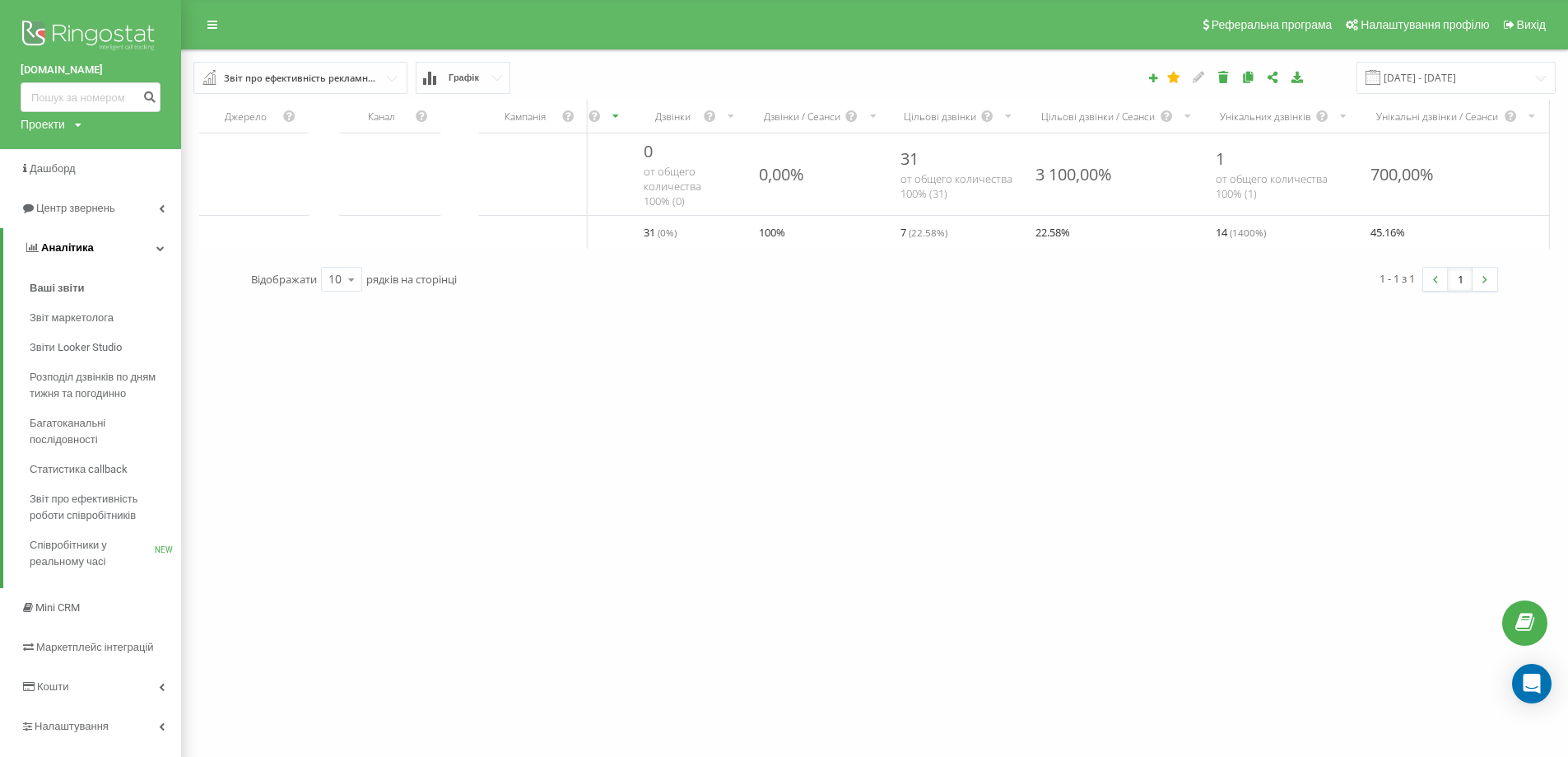
click at [153, 246] on link "Аналiтика" at bounding box center [92, 247] width 178 height 40
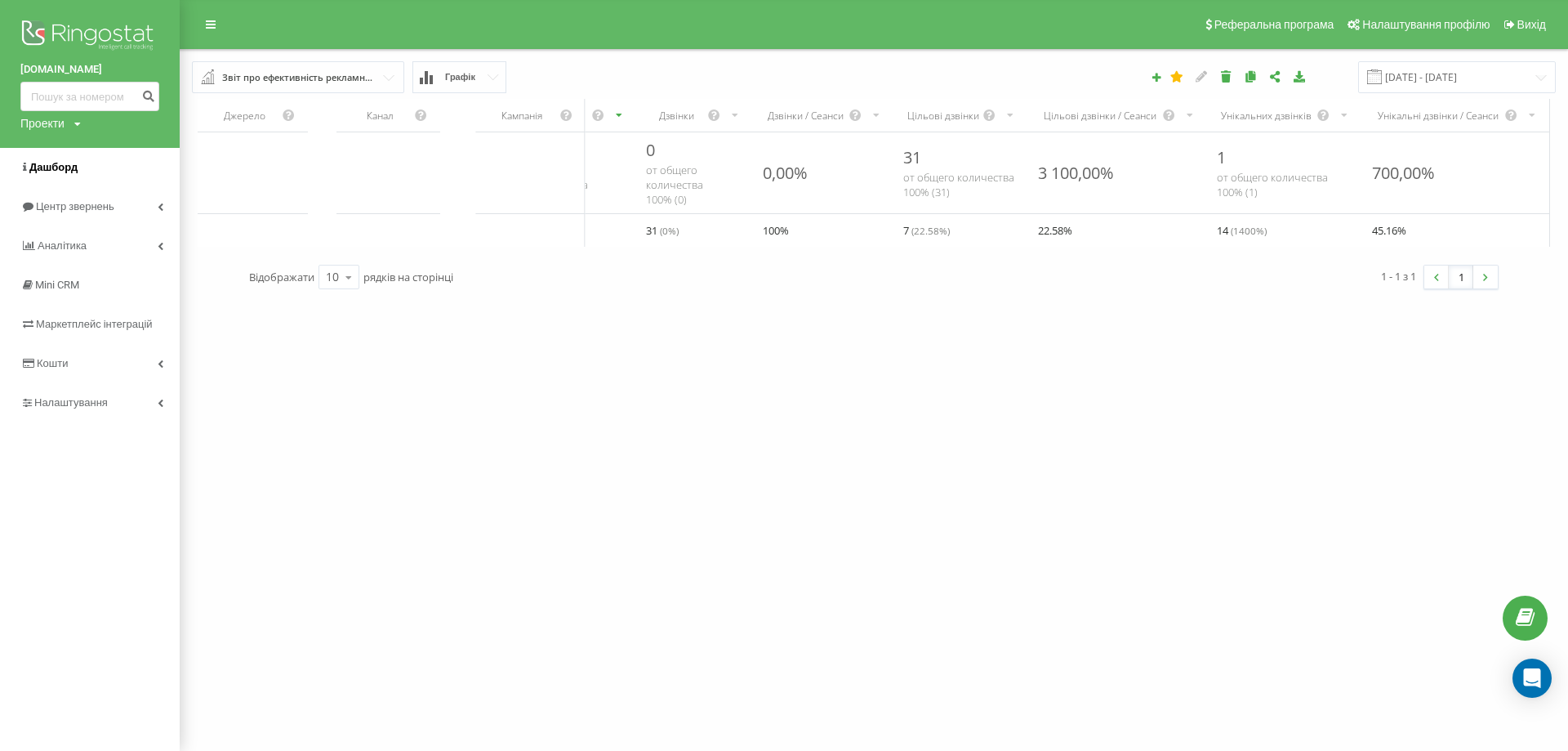
click at [73, 167] on span "Дашборд" at bounding box center [53, 167] width 48 height 12
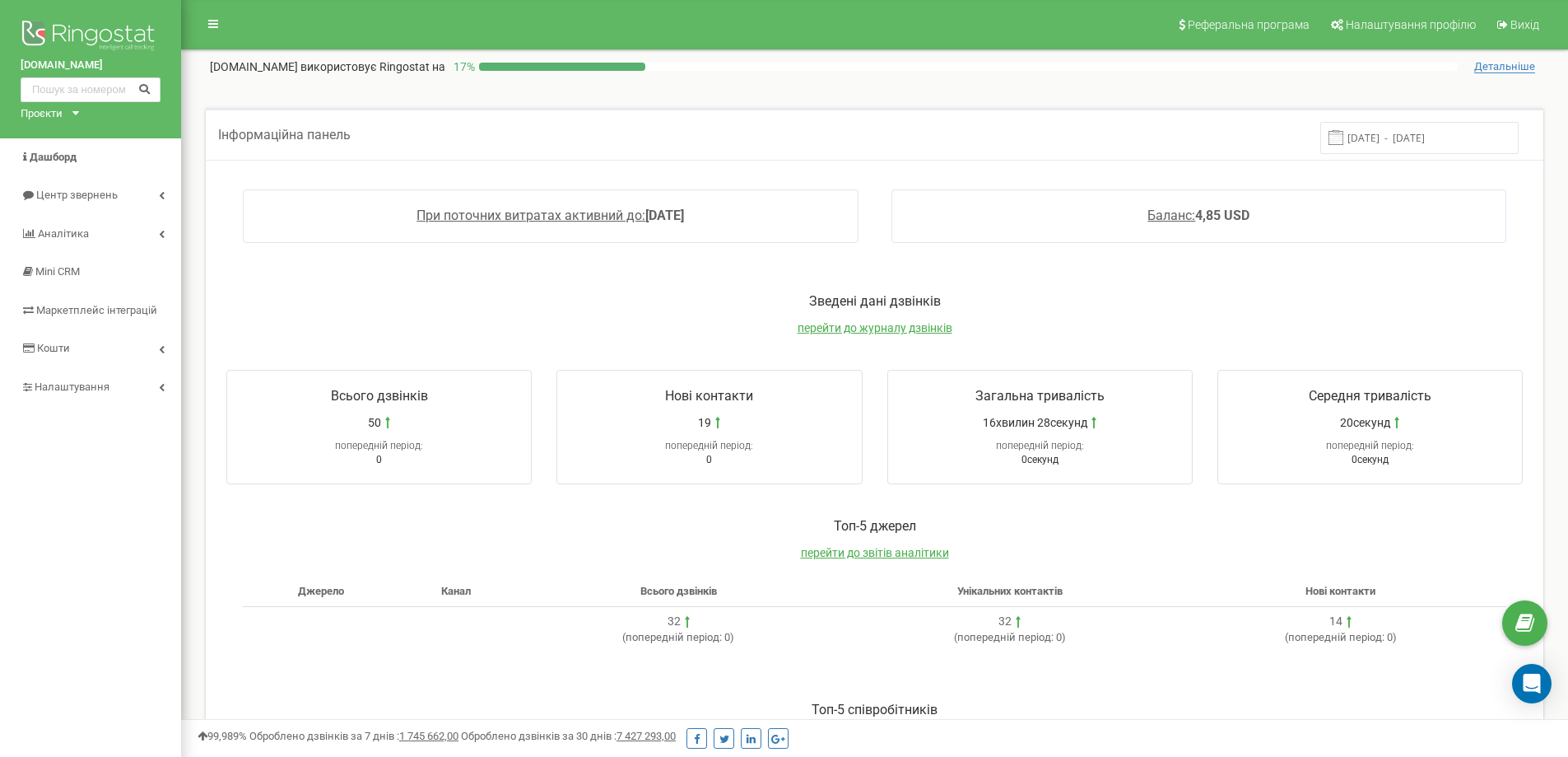
click at [858, 339] on div "Зведені дані дзвінків перейти до журналу дзвінків" at bounding box center [874, 323] width 1329 height 60
click at [870, 332] on span "перейти до журналу дзвінків" at bounding box center [874, 327] width 155 height 13
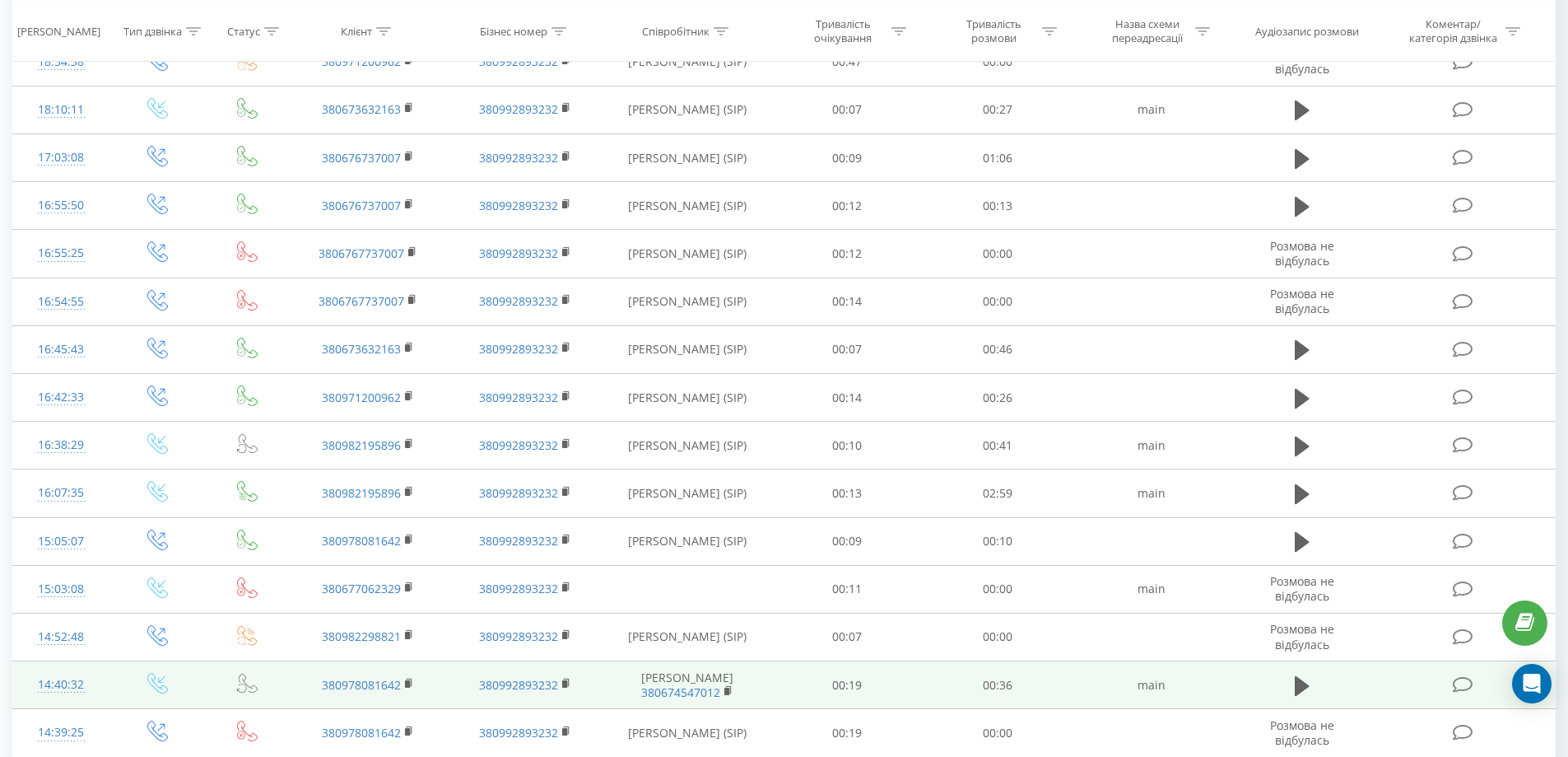
scroll to position [741, 0]
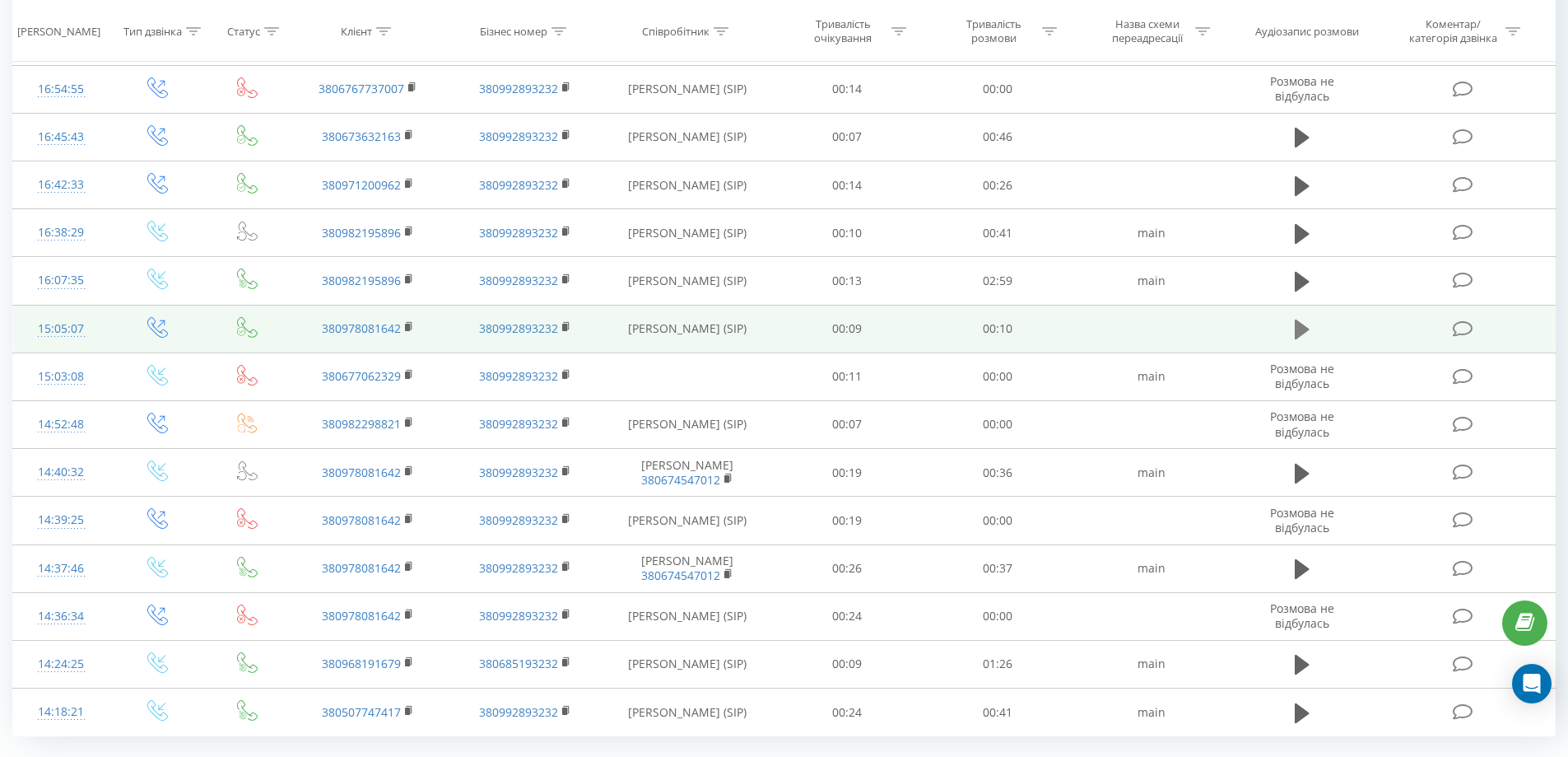
click at [1297, 326] on icon at bounding box center [1301, 329] width 15 height 20
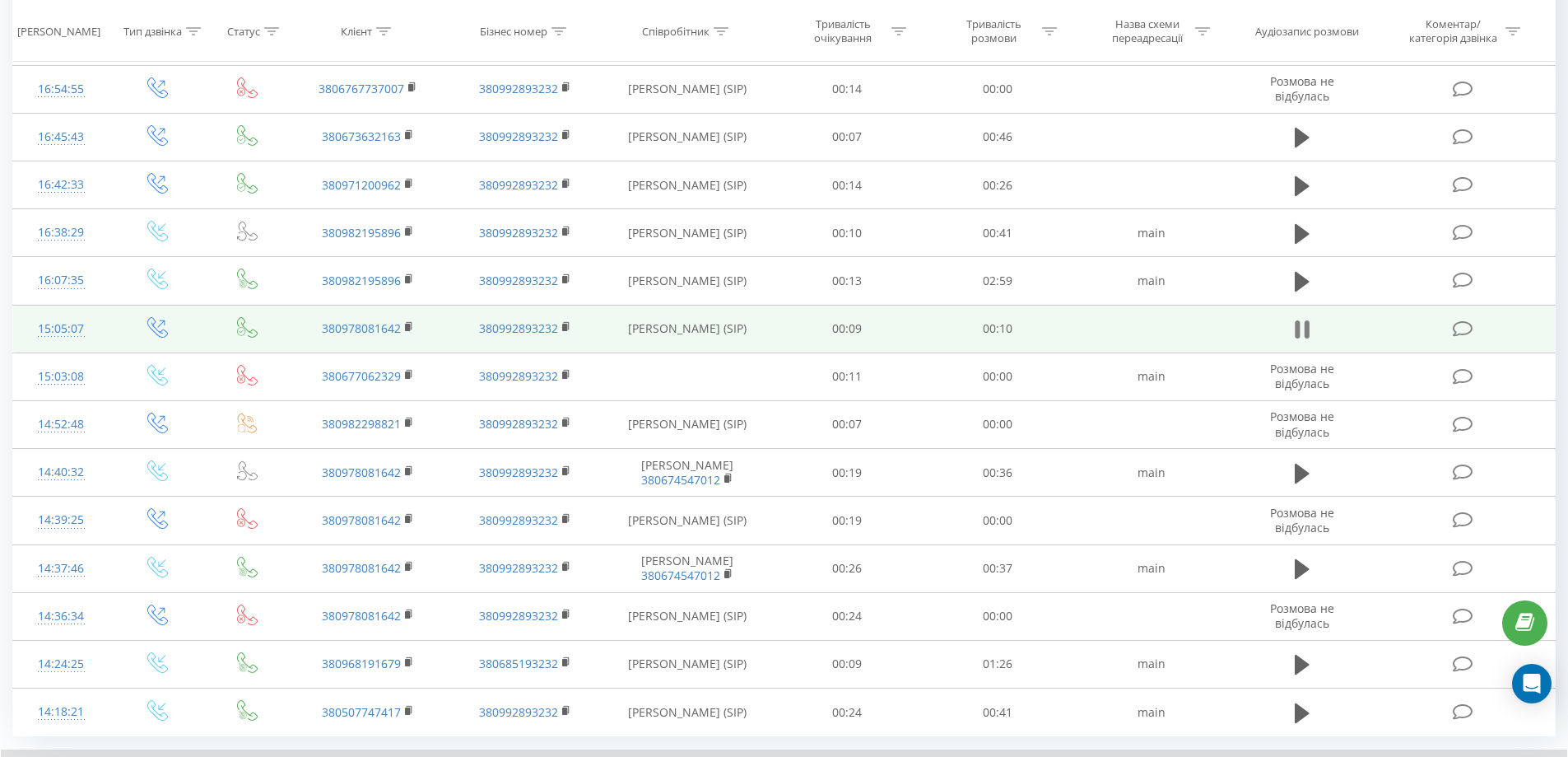
click at [1307, 334] on icon at bounding box center [1306, 329] width 5 height 18
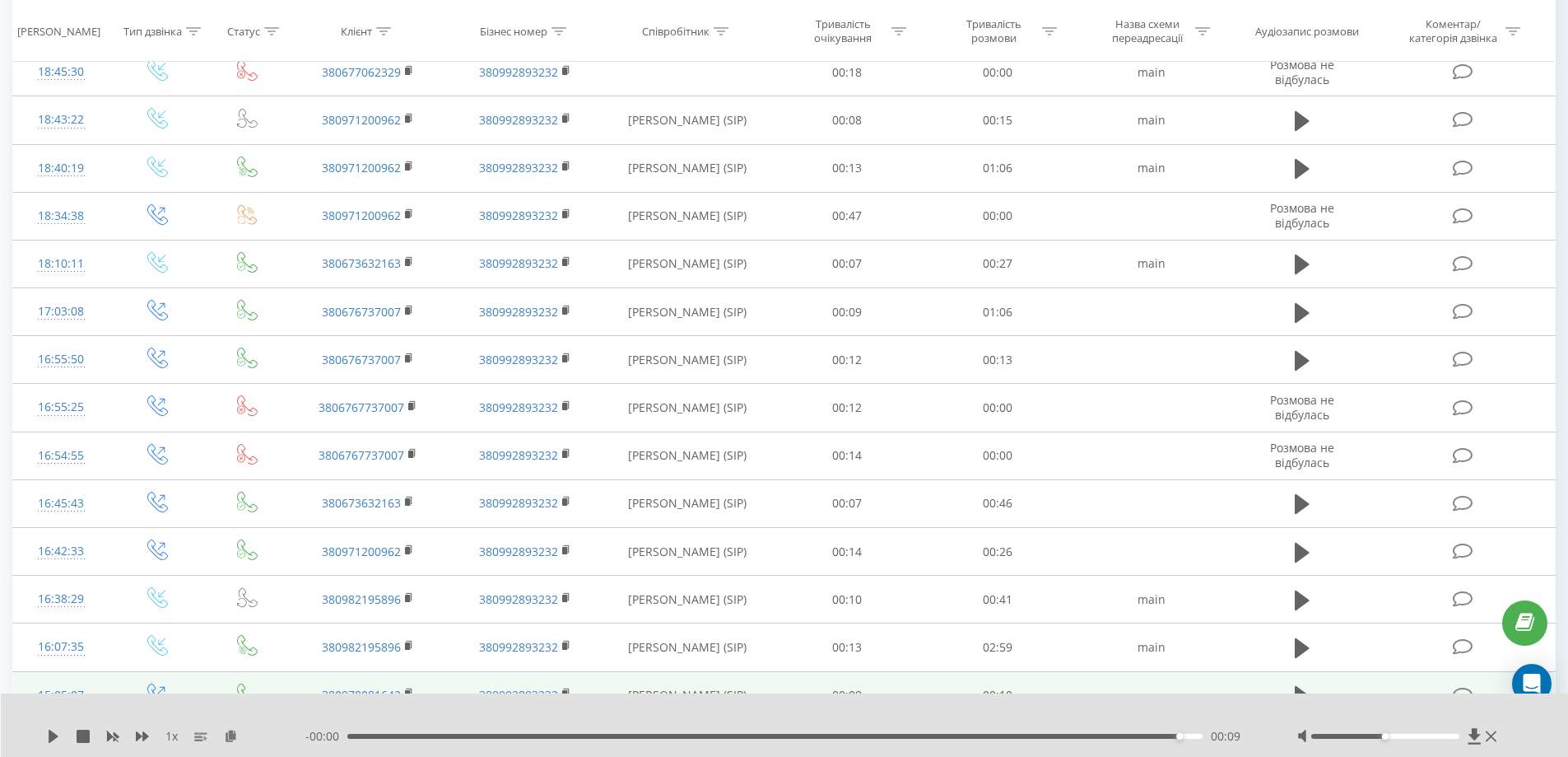
scroll to position [0, 0]
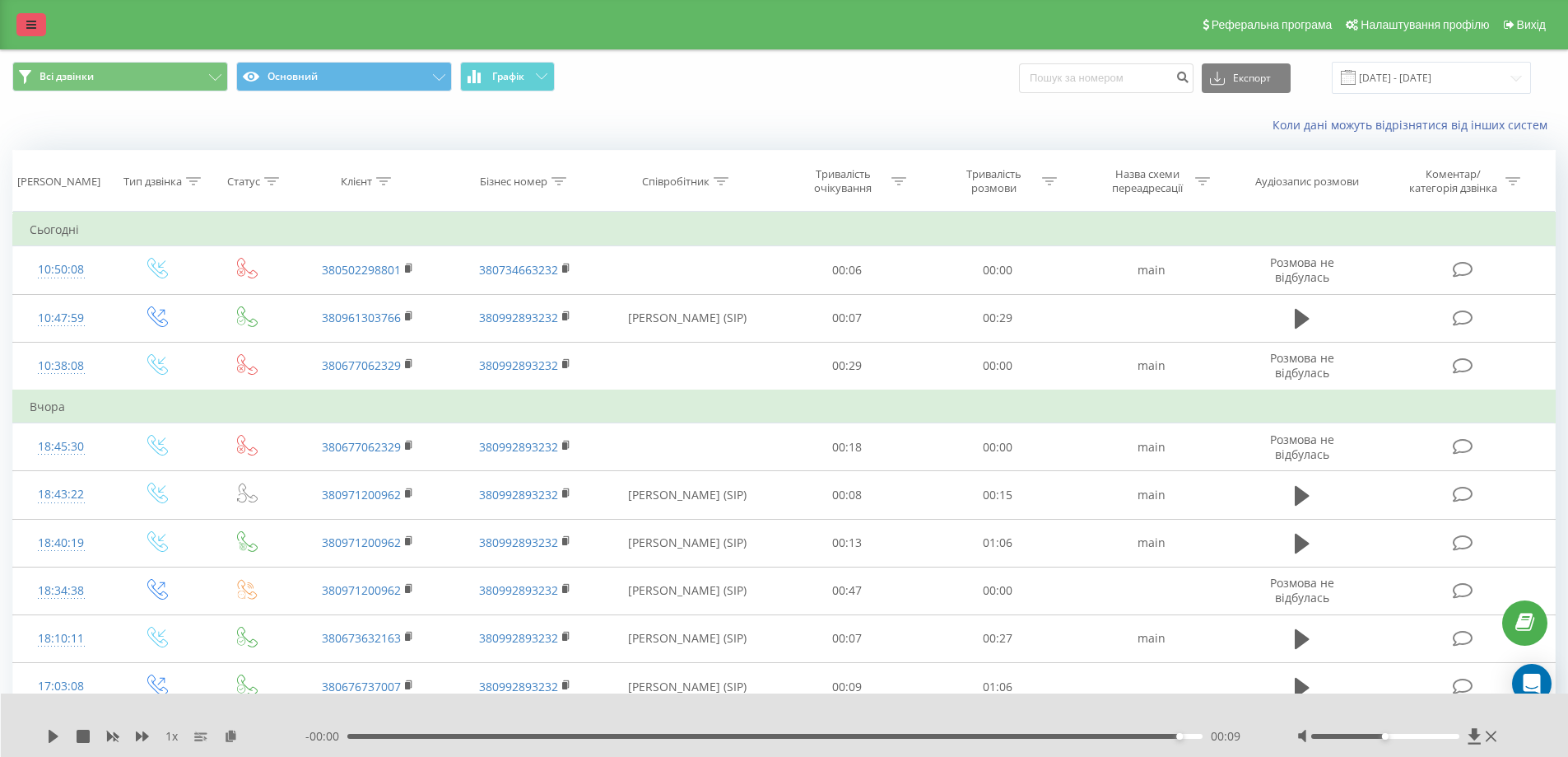
click at [29, 25] on icon at bounding box center [31, 24] width 10 height 12
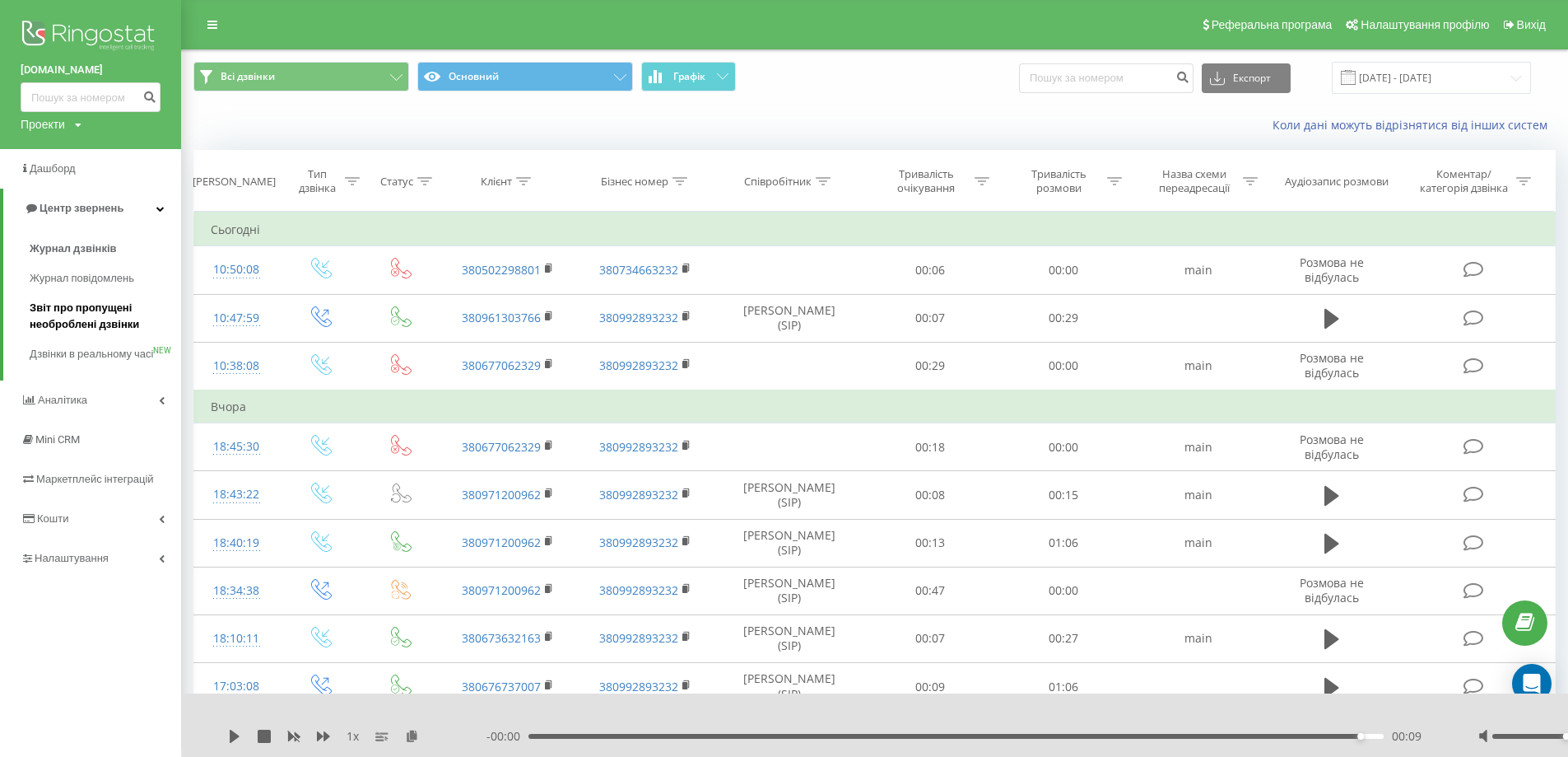
click at [121, 324] on span "Звіт про пропущені необроблені дзвінки" at bounding box center [101, 316] width 144 height 33
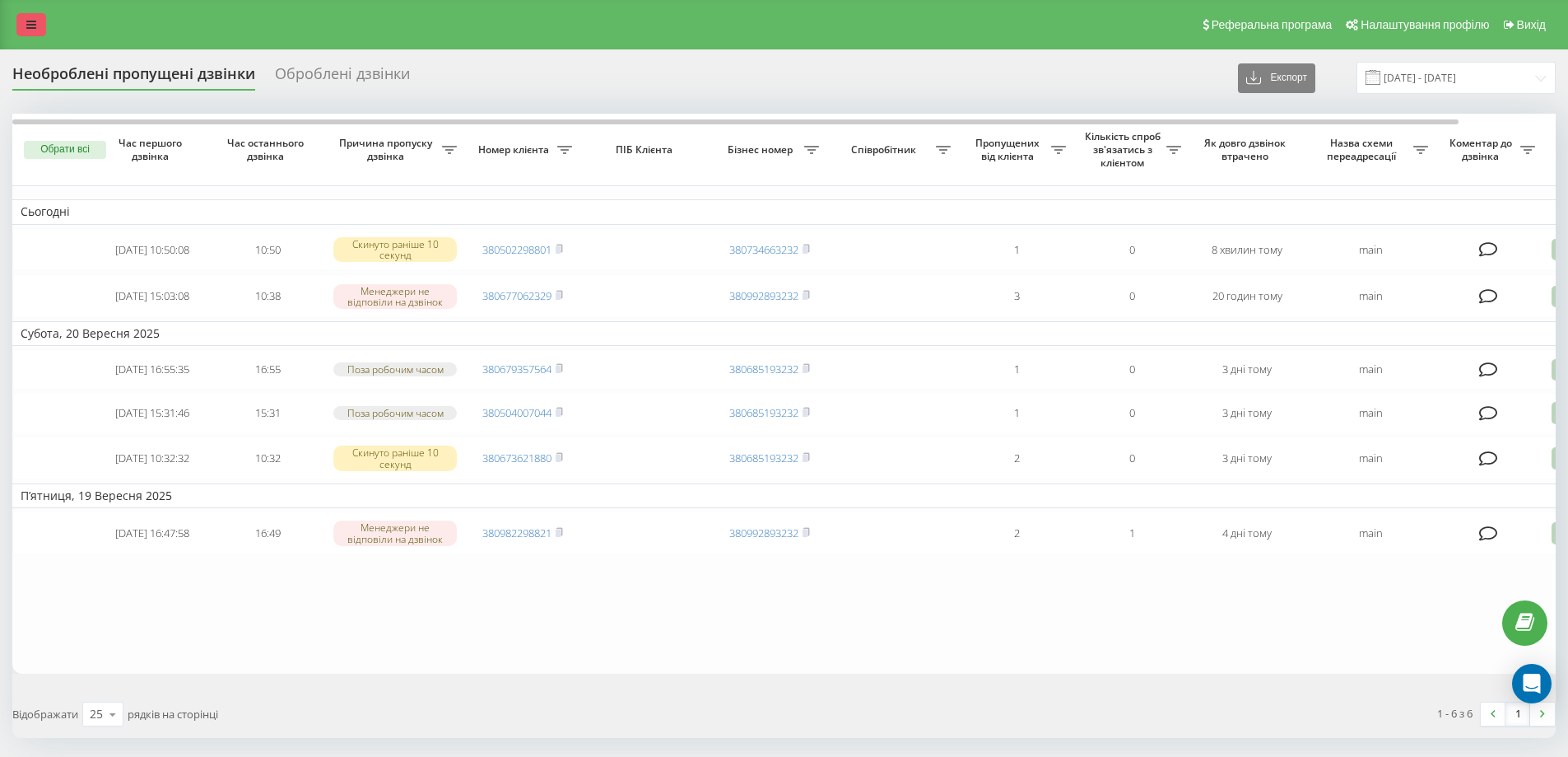
click at [32, 23] on icon at bounding box center [31, 24] width 10 height 12
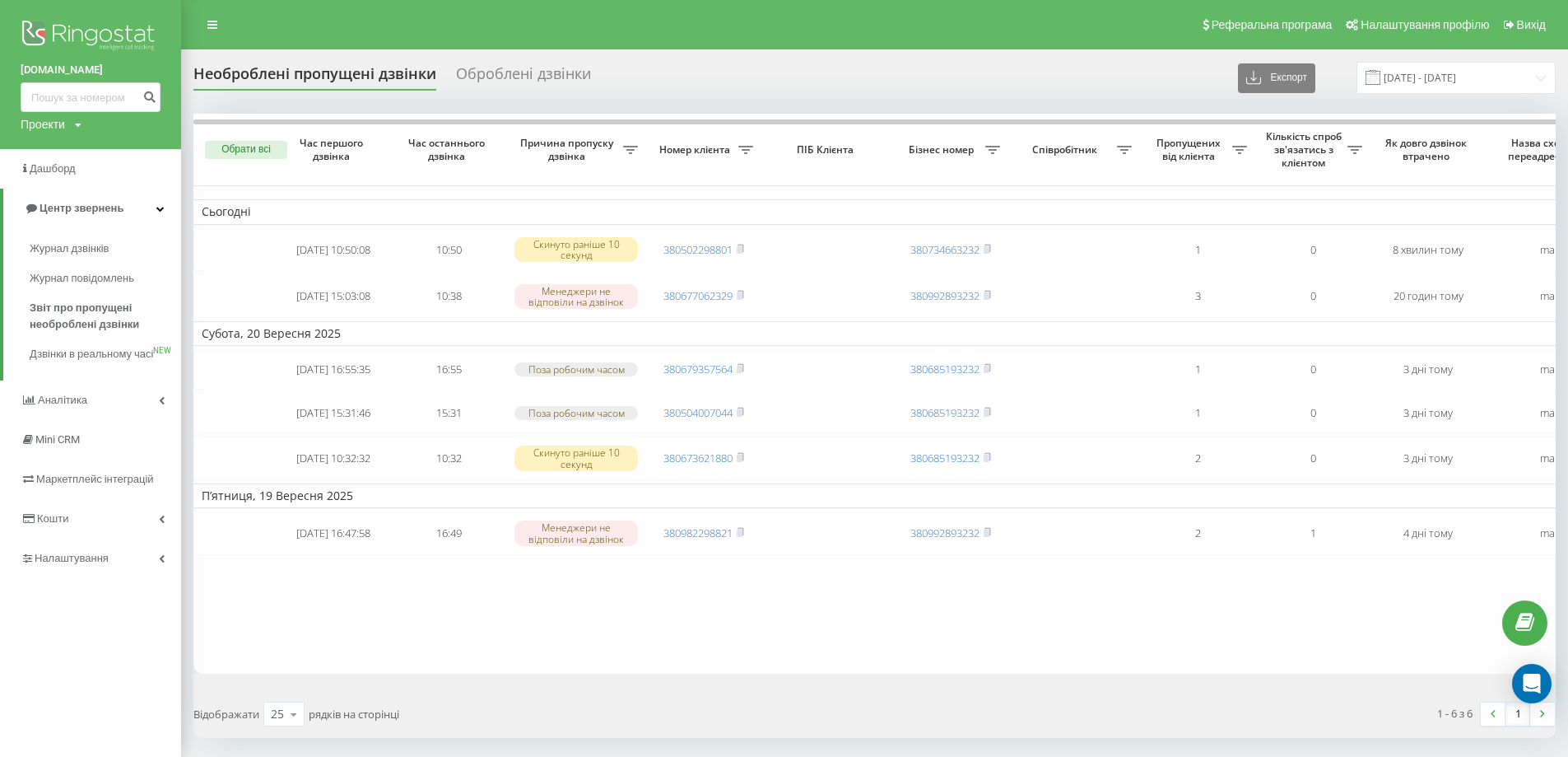
click at [99, 35] on img at bounding box center [90, 37] width 140 height 41
